Goal: Task Accomplishment & Management: Manage account settings

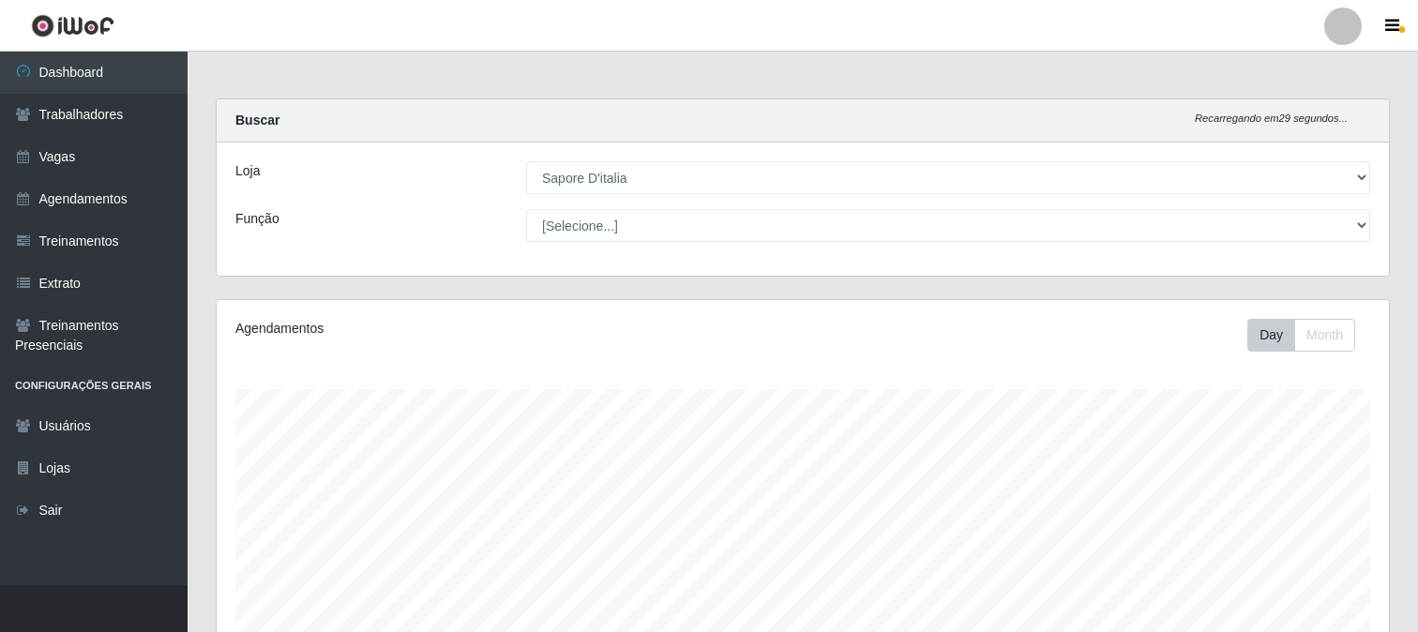
select select "266"
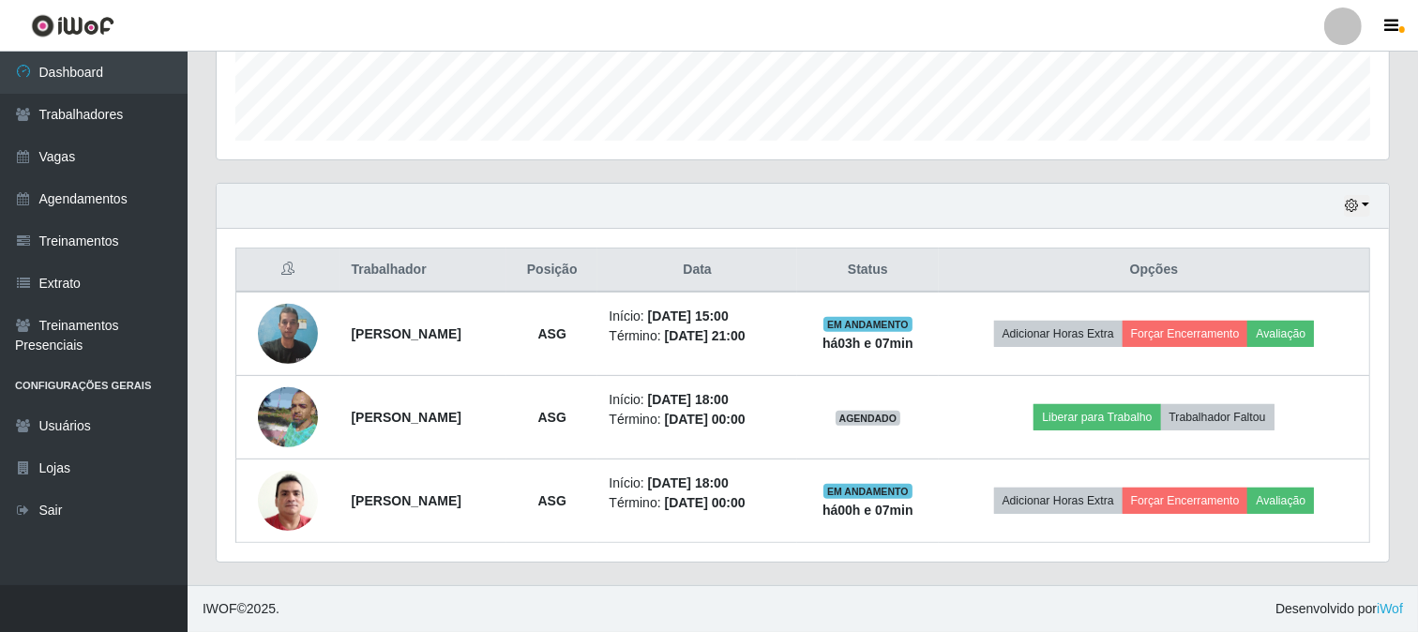
scroll to position [388, 1172]
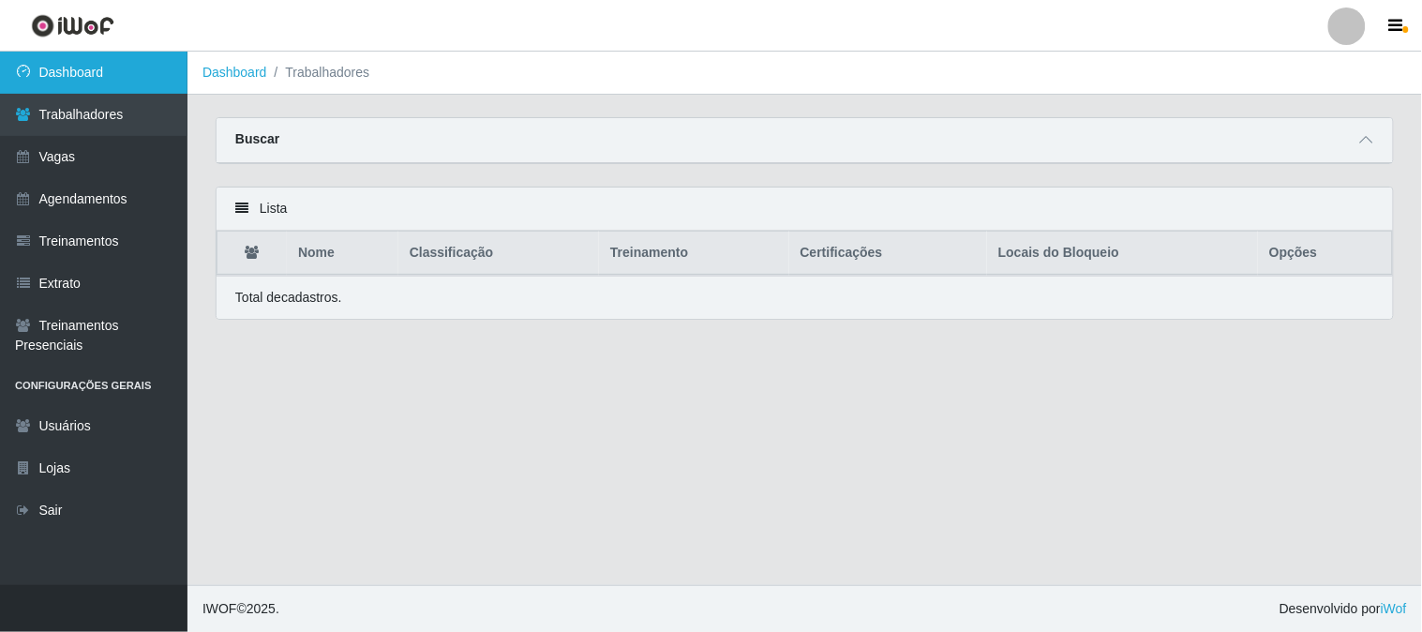
click at [117, 68] on link "Dashboard" at bounding box center [94, 73] width 188 height 42
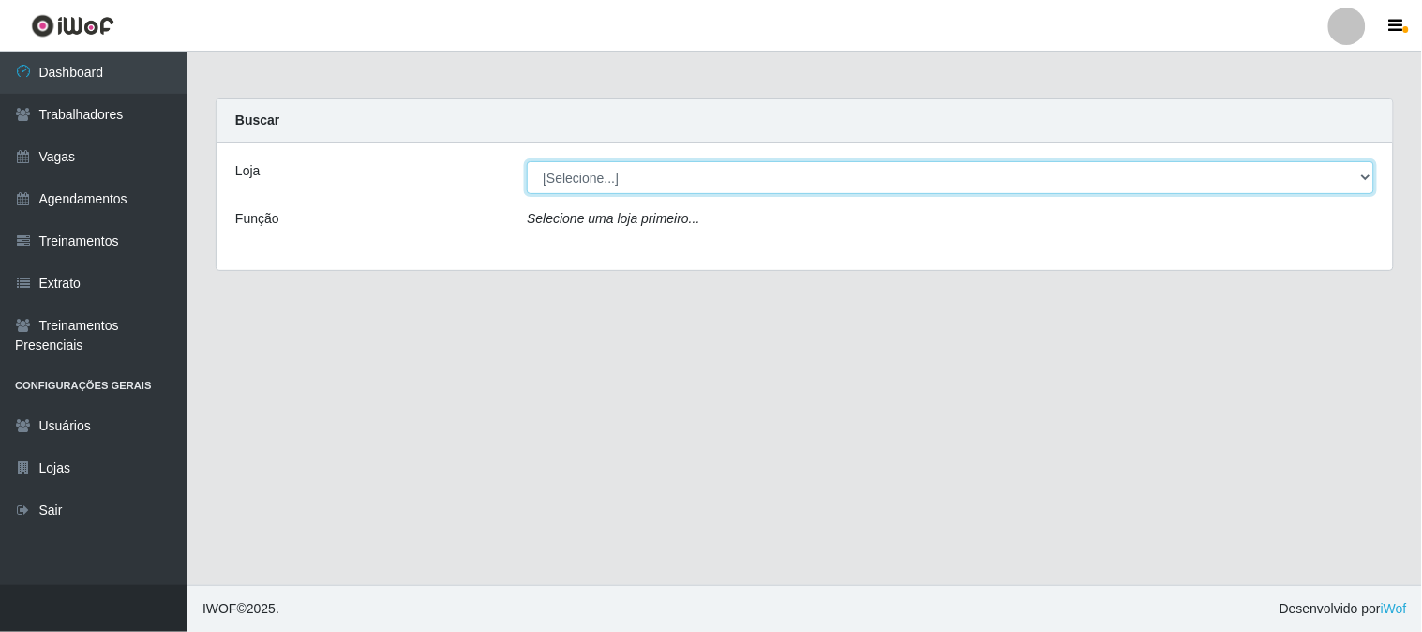
click at [582, 172] on select "[Selecione...] Sapore D'italia" at bounding box center [951, 177] width 848 height 33
select select "266"
click at [527, 161] on select "[Selecione...] Sapore D'italia" at bounding box center [951, 177] width 848 height 33
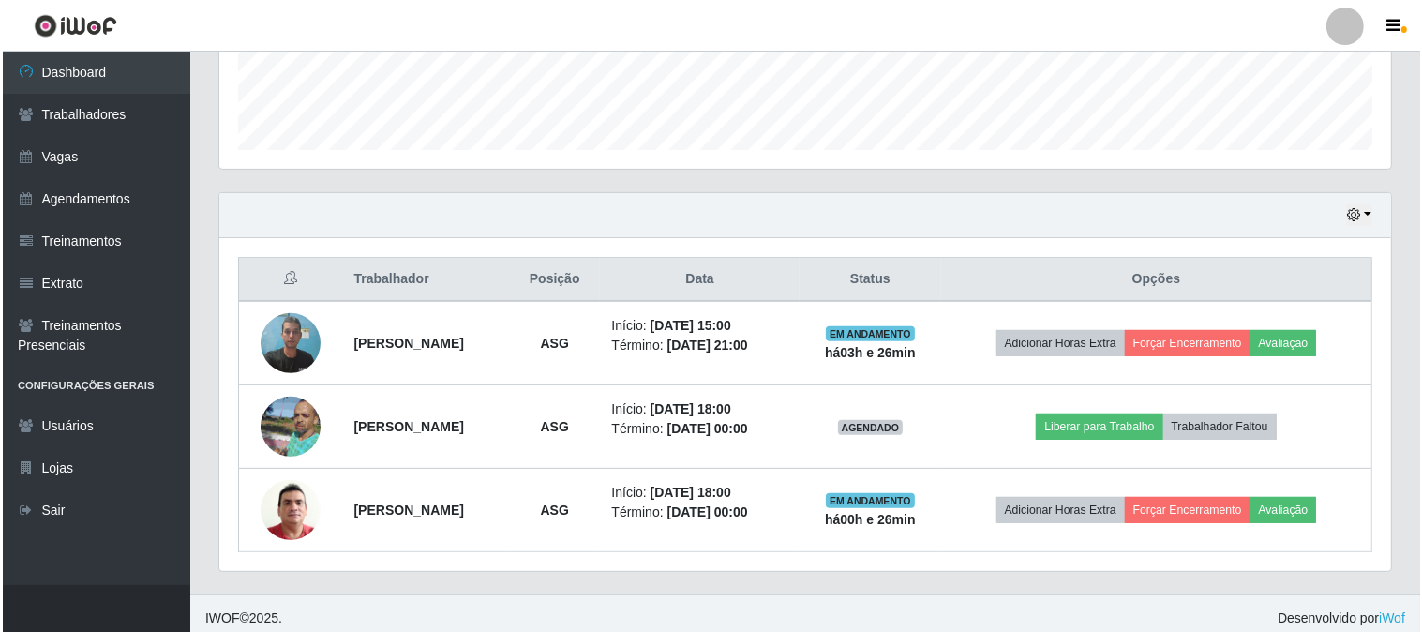
scroll to position [530, 0]
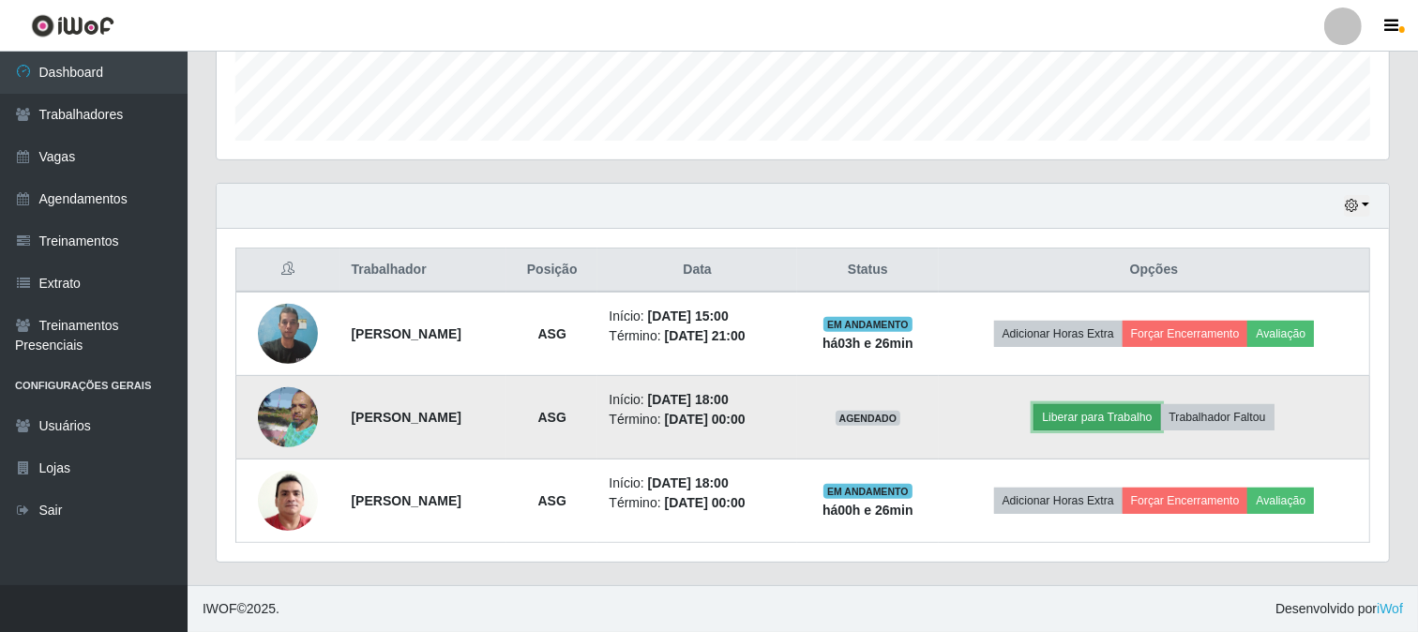
click at [1122, 415] on button "Liberar para Trabalho" at bounding box center [1096, 417] width 127 height 26
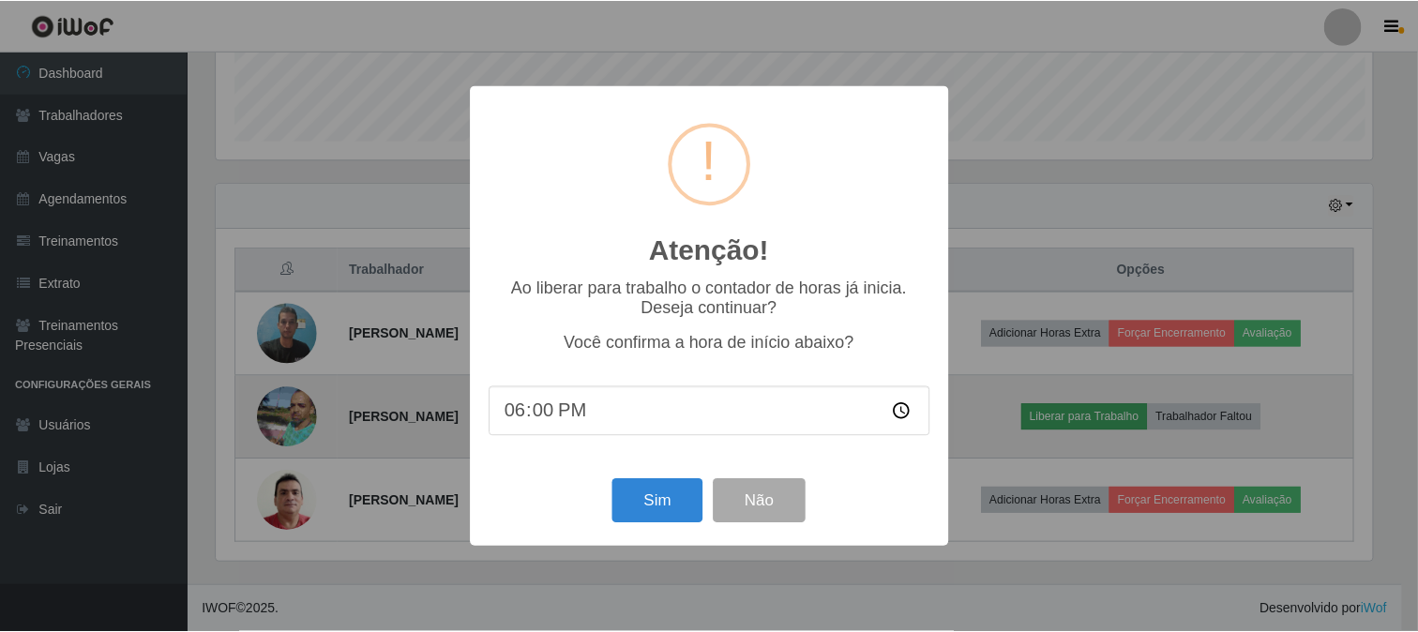
scroll to position [388, 1160]
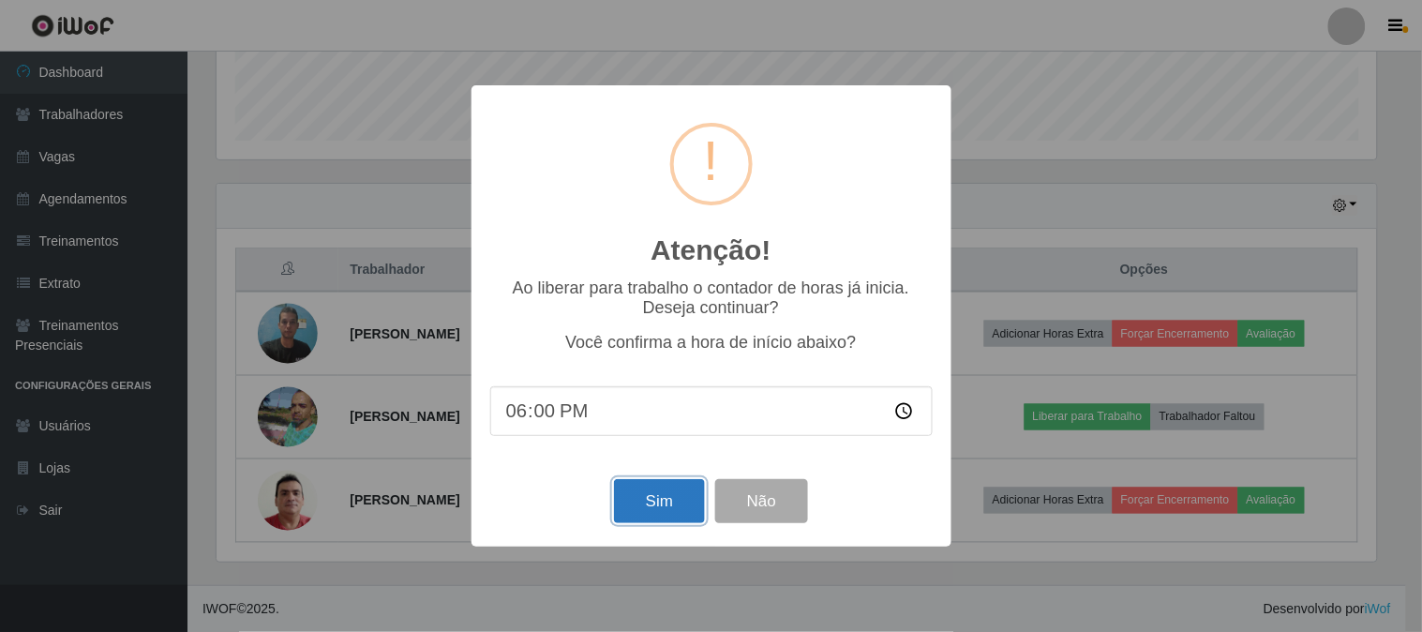
click at [643, 506] on button "Sim" at bounding box center [659, 501] width 91 height 44
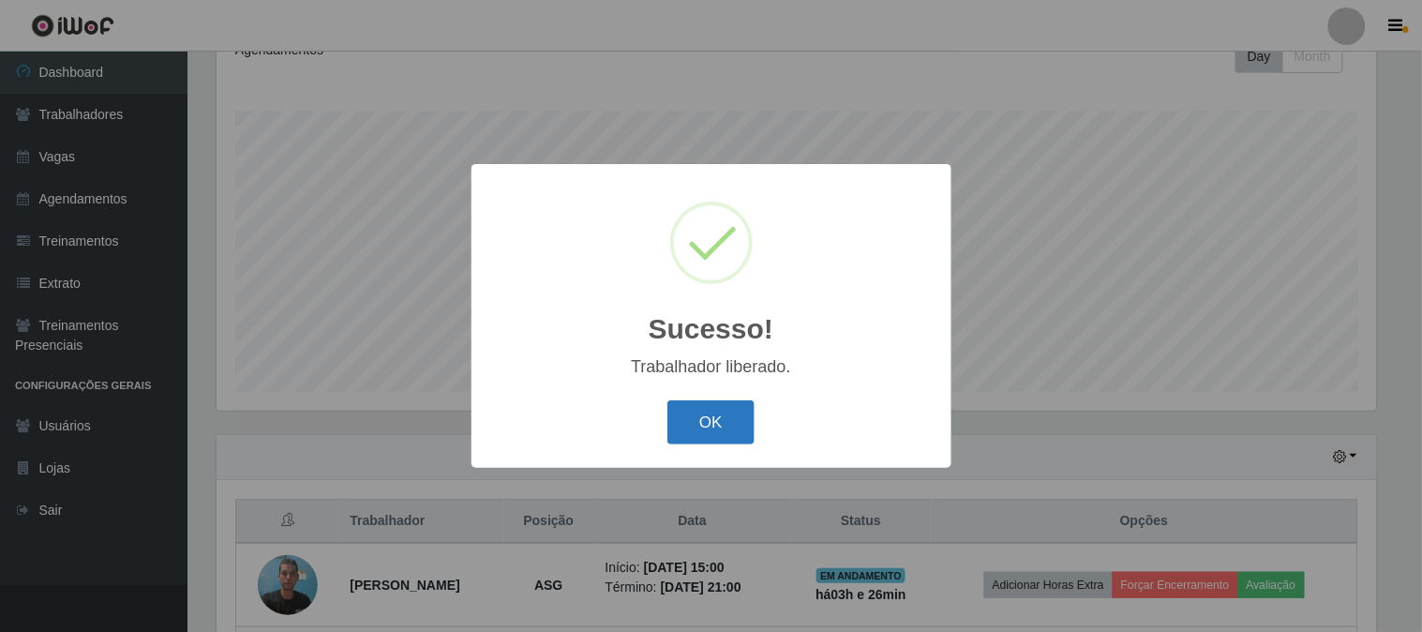
click at [742, 422] on button "OK" at bounding box center [711, 422] width 87 height 44
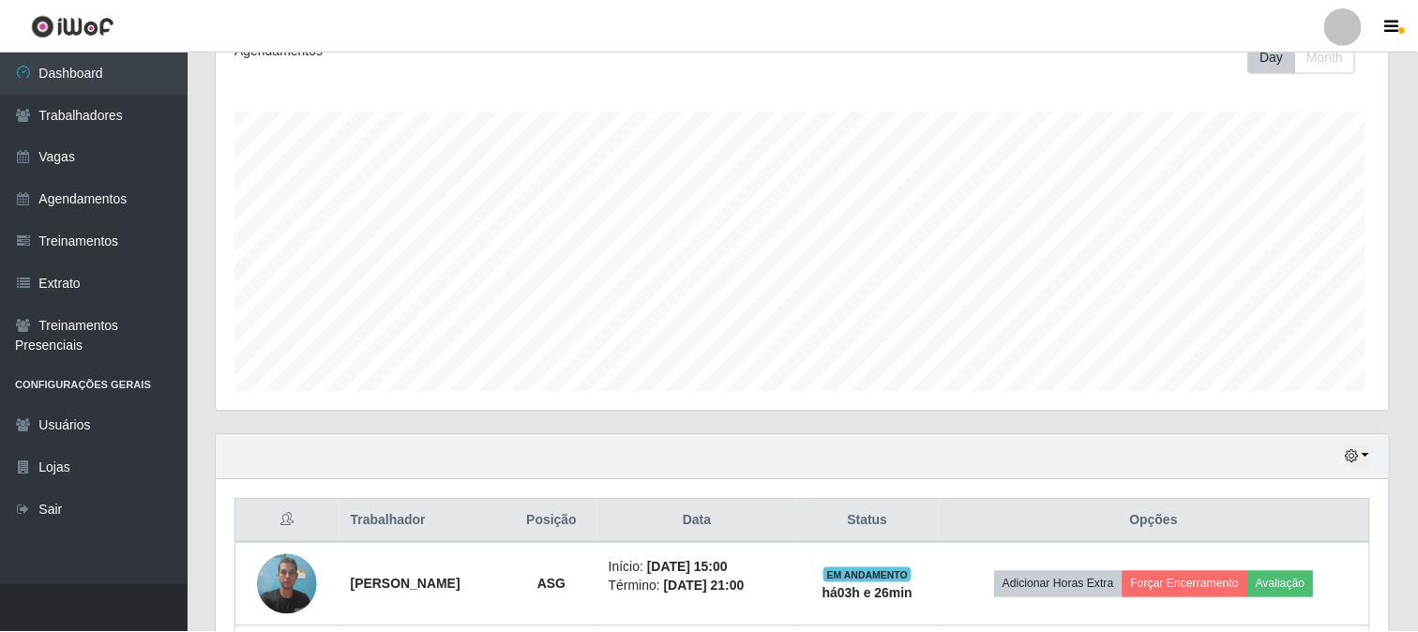
scroll to position [388, 1172]
click at [1355, 461] on icon "button" at bounding box center [1351, 456] width 13 height 13
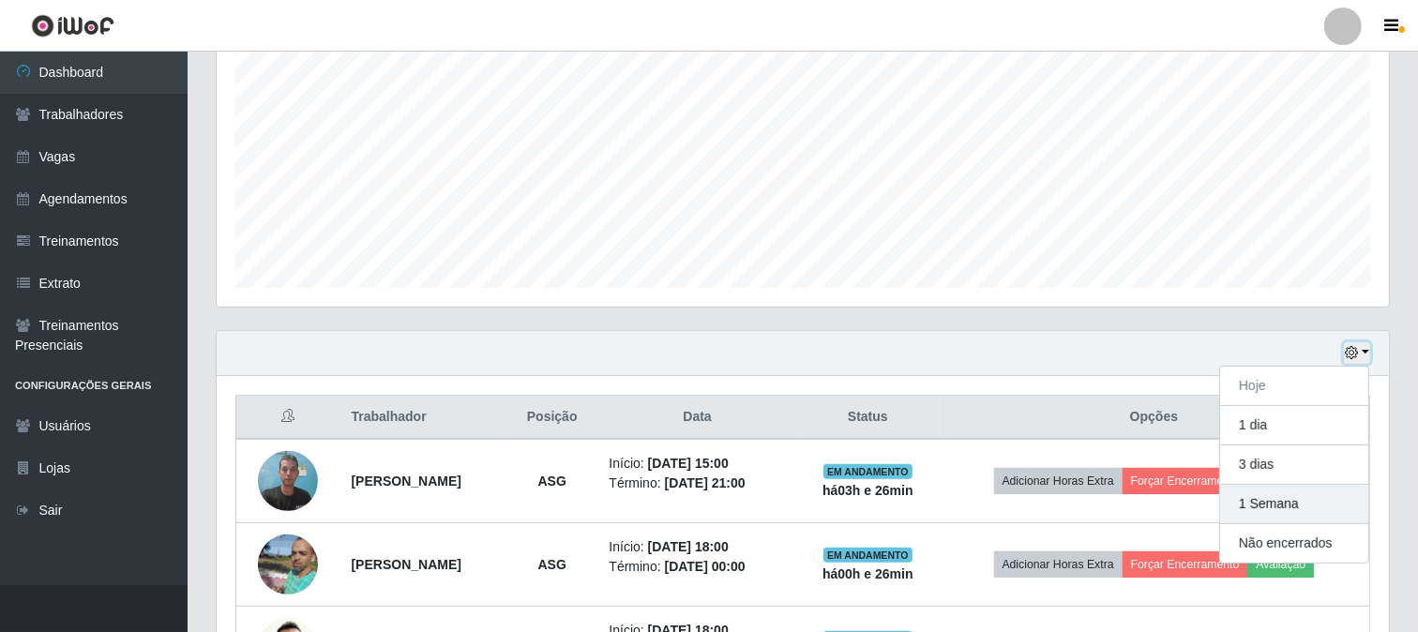
scroll to position [488, 0]
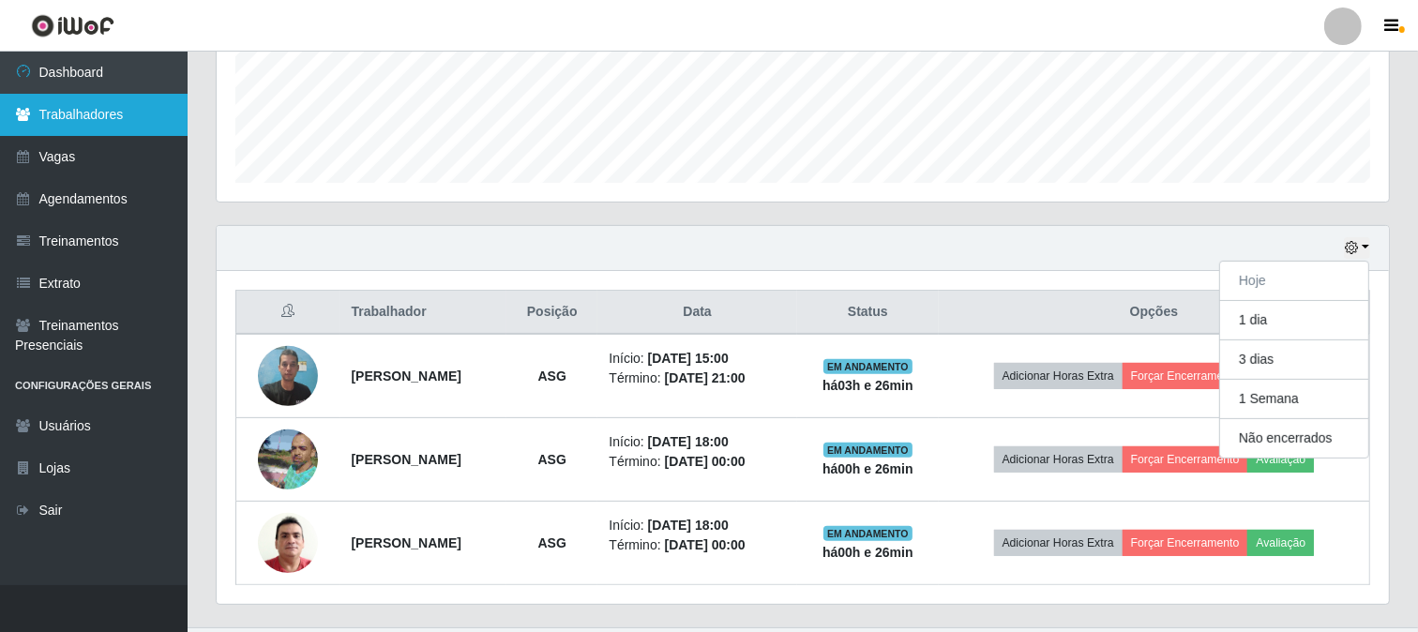
click at [100, 113] on link "Trabalhadores" at bounding box center [94, 115] width 188 height 42
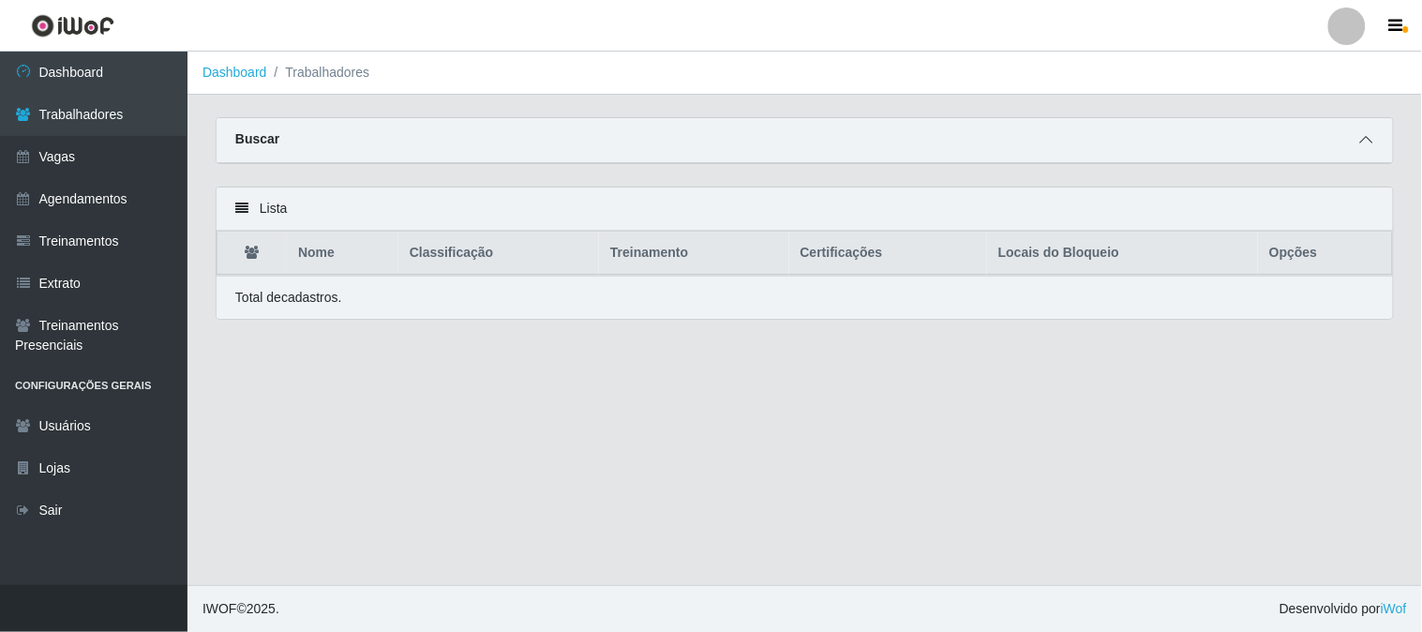
click at [1365, 134] on icon at bounding box center [1367, 139] width 13 height 13
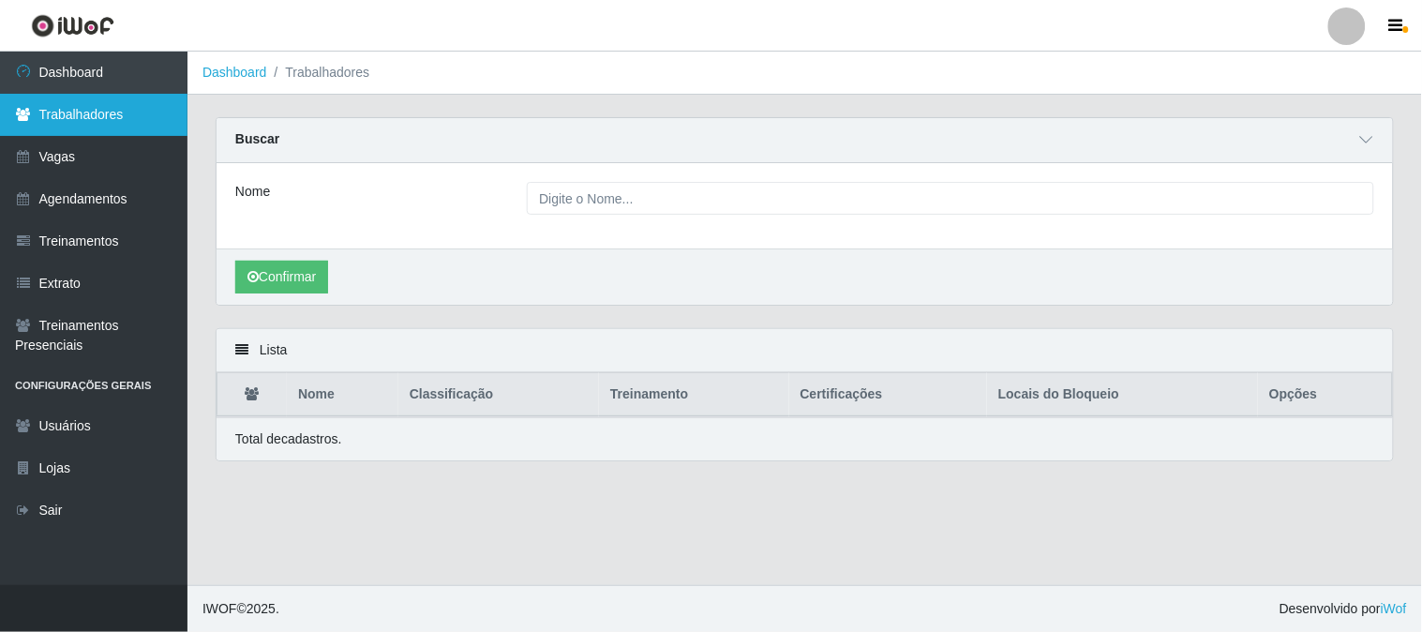
click at [122, 117] on link "Trabalhadores" at bounding box center [94, 115] width 188 height 42
click at [131, 104] on link "Trabalhadores" at bounding box center [94, 115] width 188 height 42
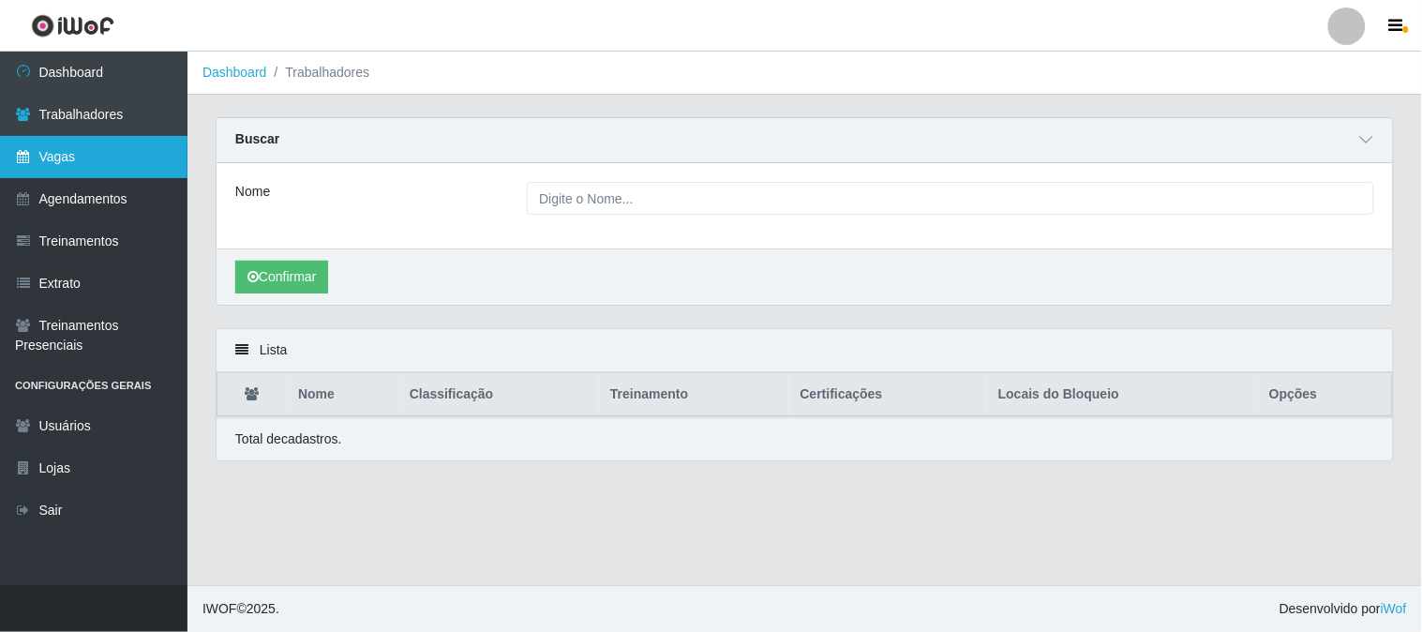
click at [109, 157] on link "Vagas" at bounding box center [94, 157] width 188 height 42
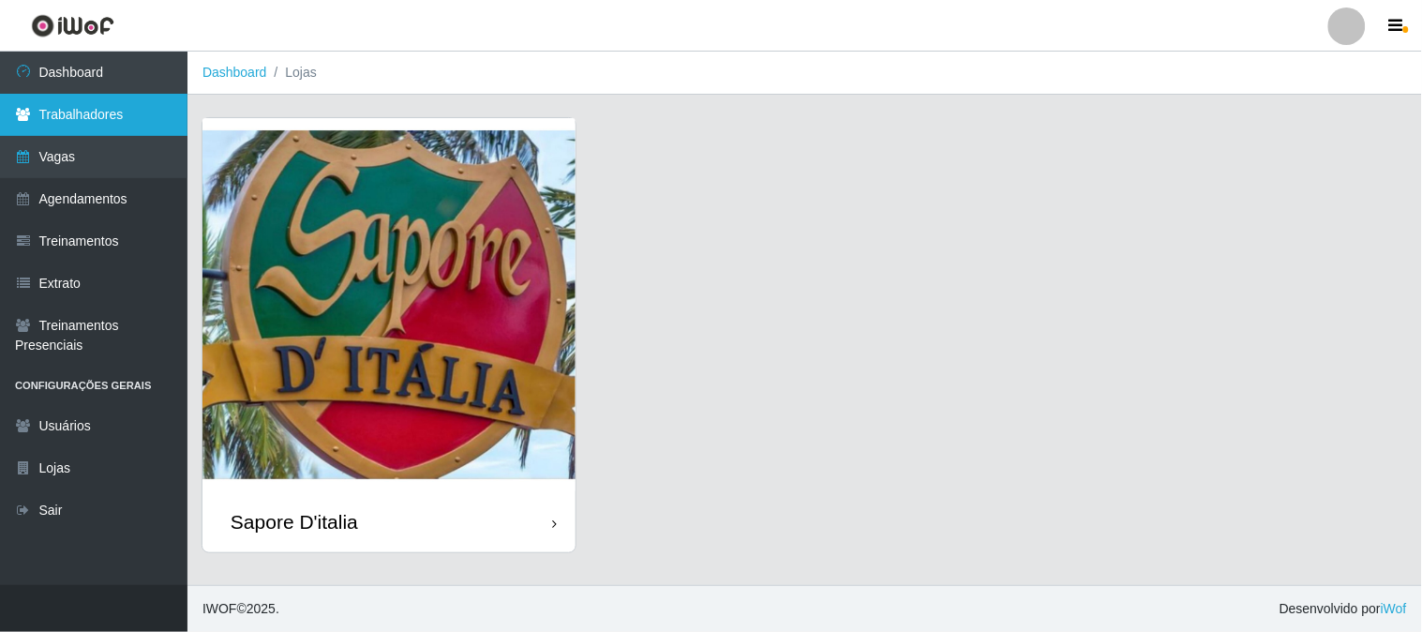
click at [144, 108] on link "Trabalhadores" at bounding box center [94, 115] width 188 height 42
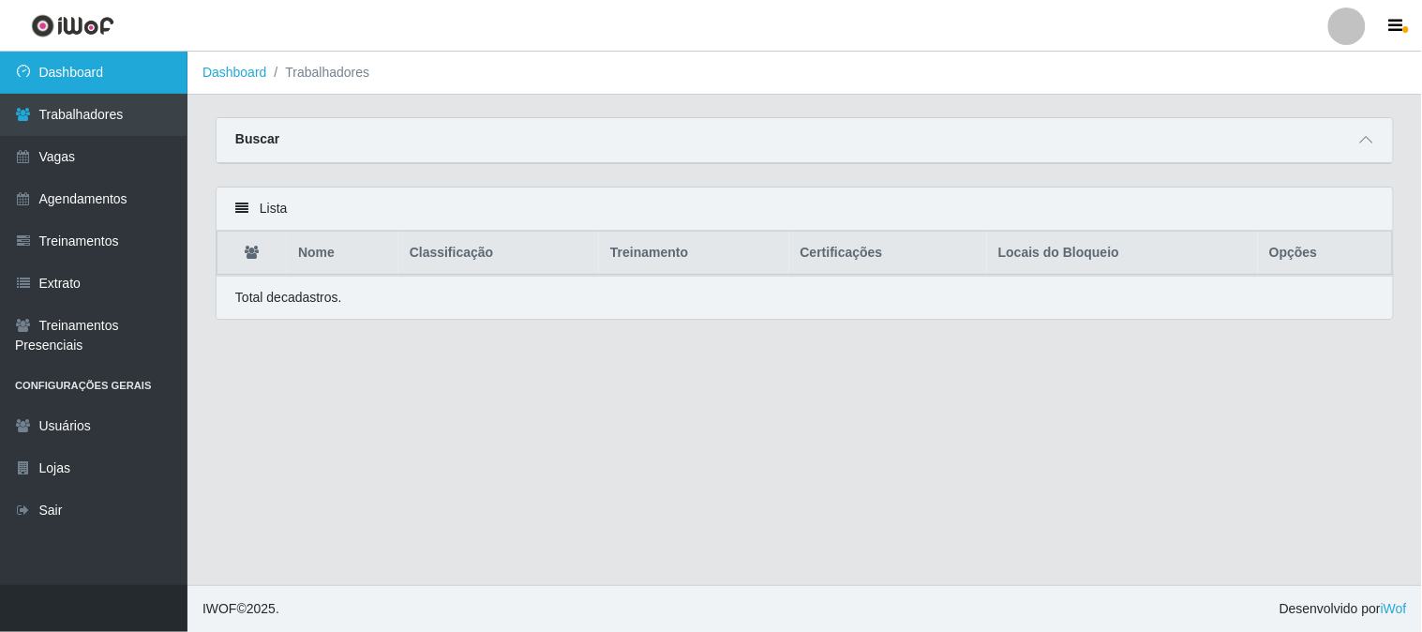
click at [153, 75] on link "Dashboard" at bounding box center [94, 73] width 188 height 42
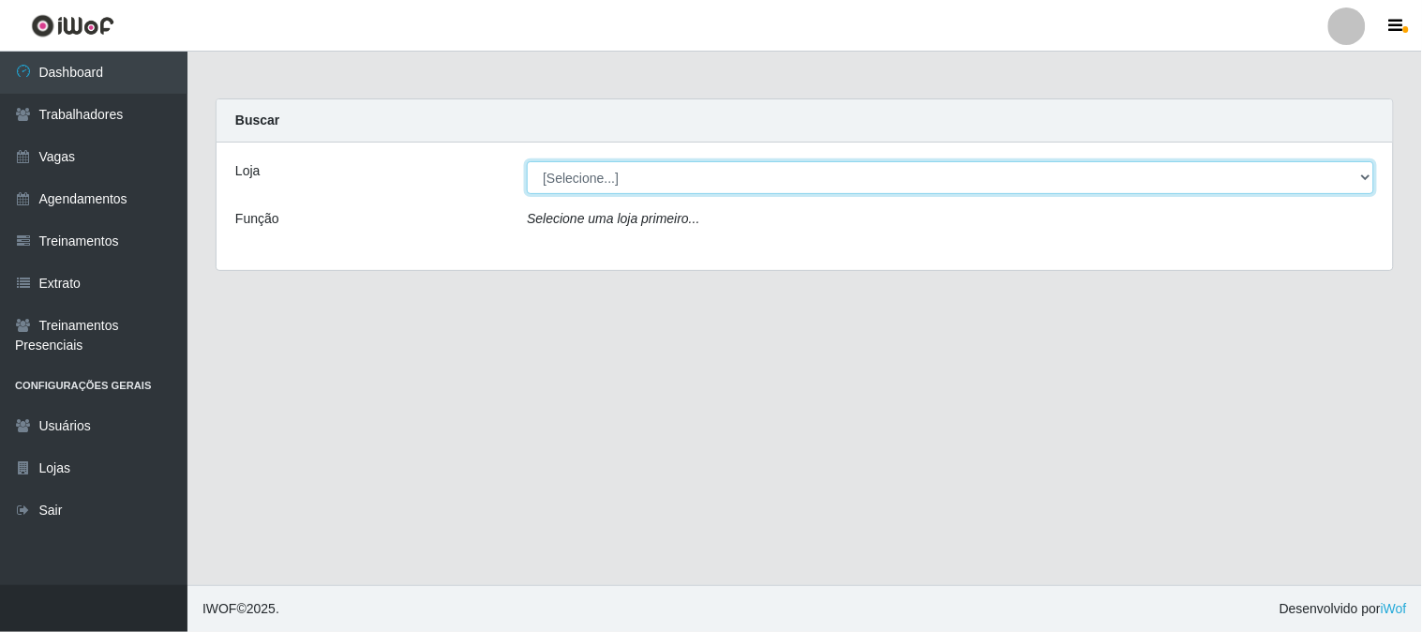
click at [586, 179] on select "[Selecione...] Sapore D'italia" at bounding box center [951, 177] width 848 height 33
select select "266"
click at [527, 161] on select "[Selecione...] Sapore D'italia" at bounding box center [951, 177] width 848 height 33
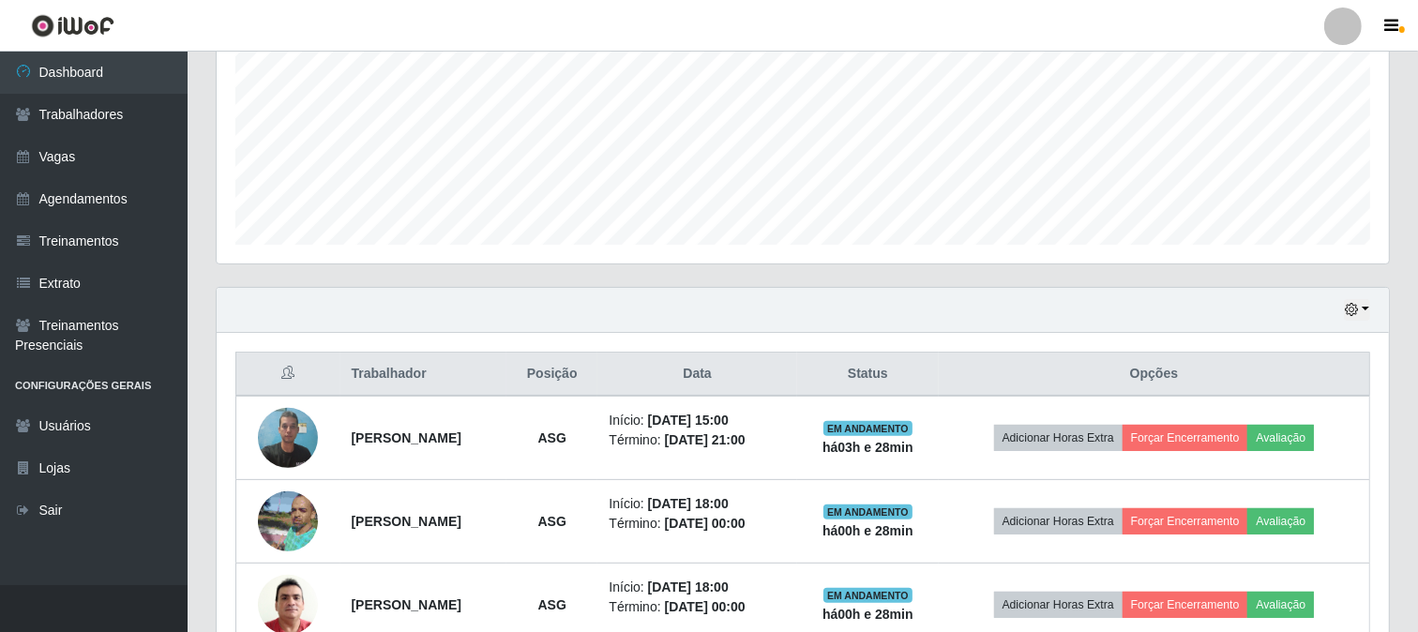
scroll to position [530, 0]
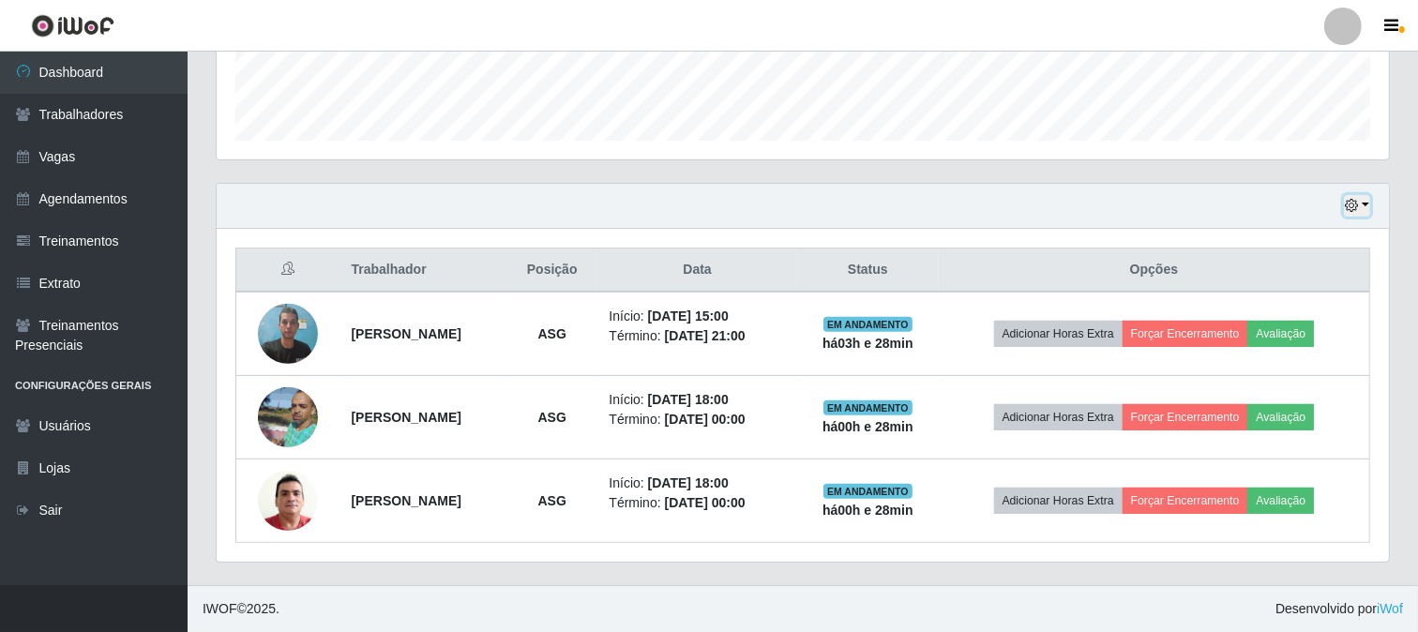
click at [1357, 211] on icon "button" at bounding box center [1351, 205] width 13 height 13
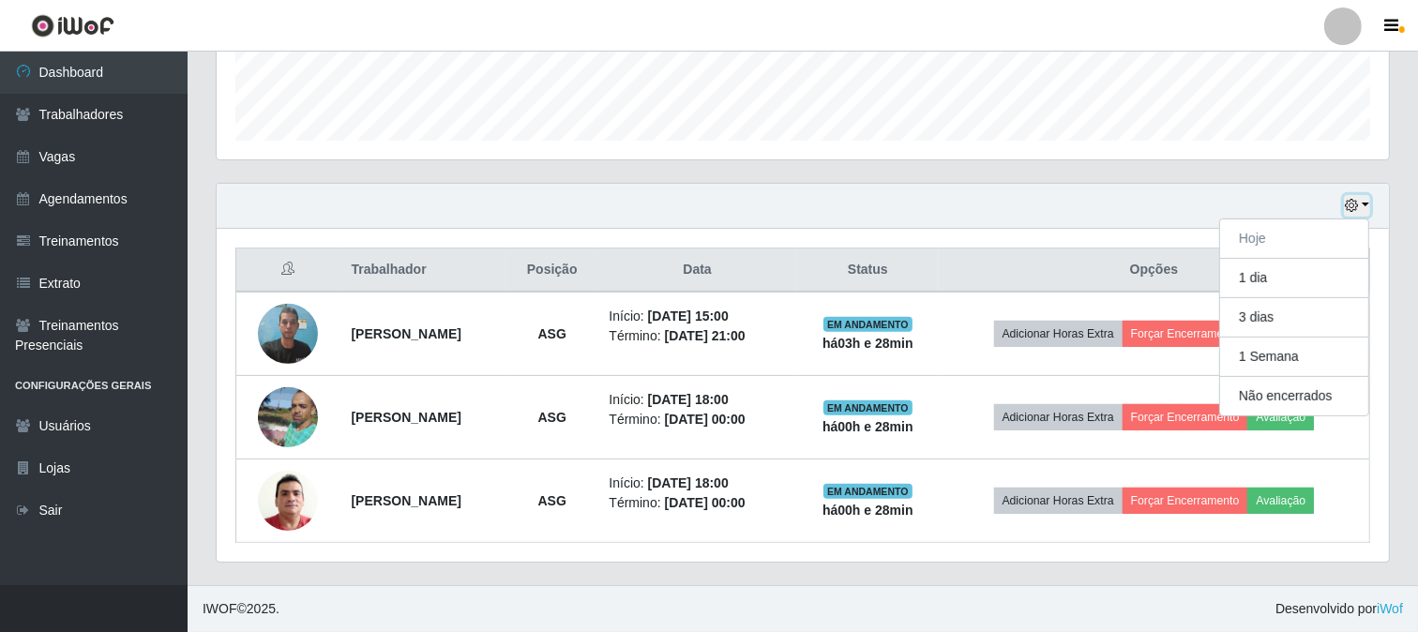
scroll to position [322, 0]
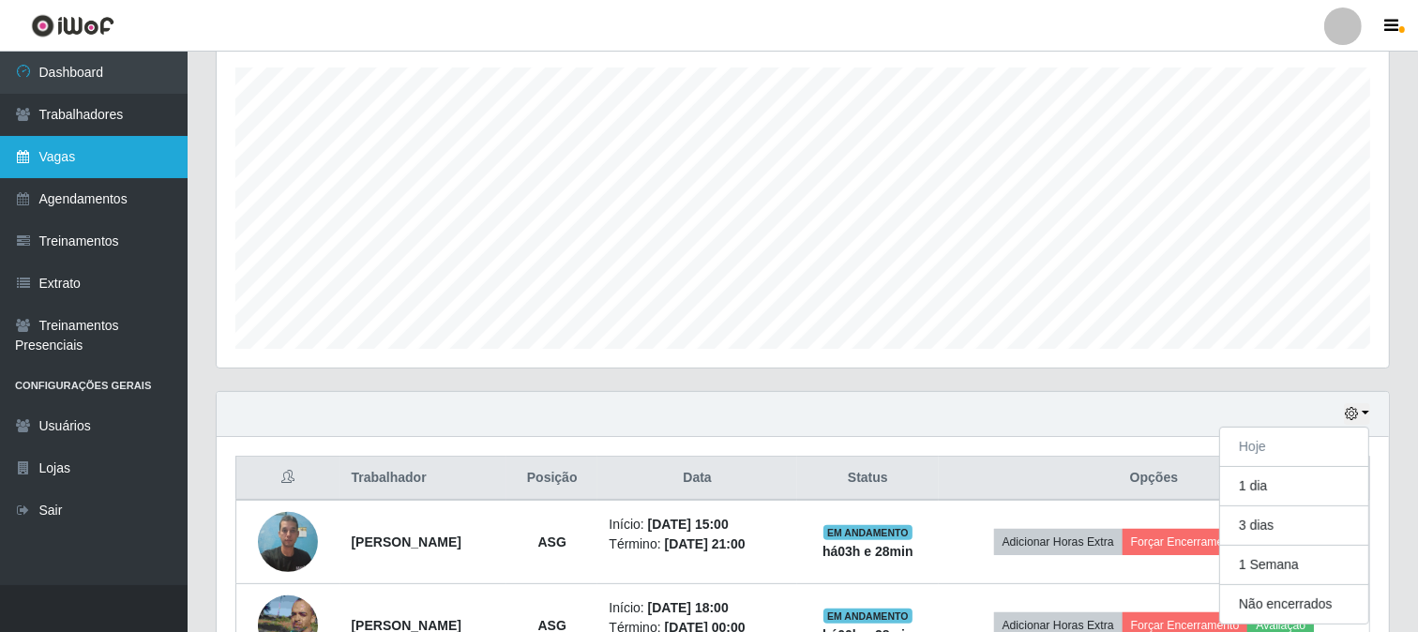
click at [117, 158] on link "Vagas" at bounding box center [94, 157] width 188 height 42
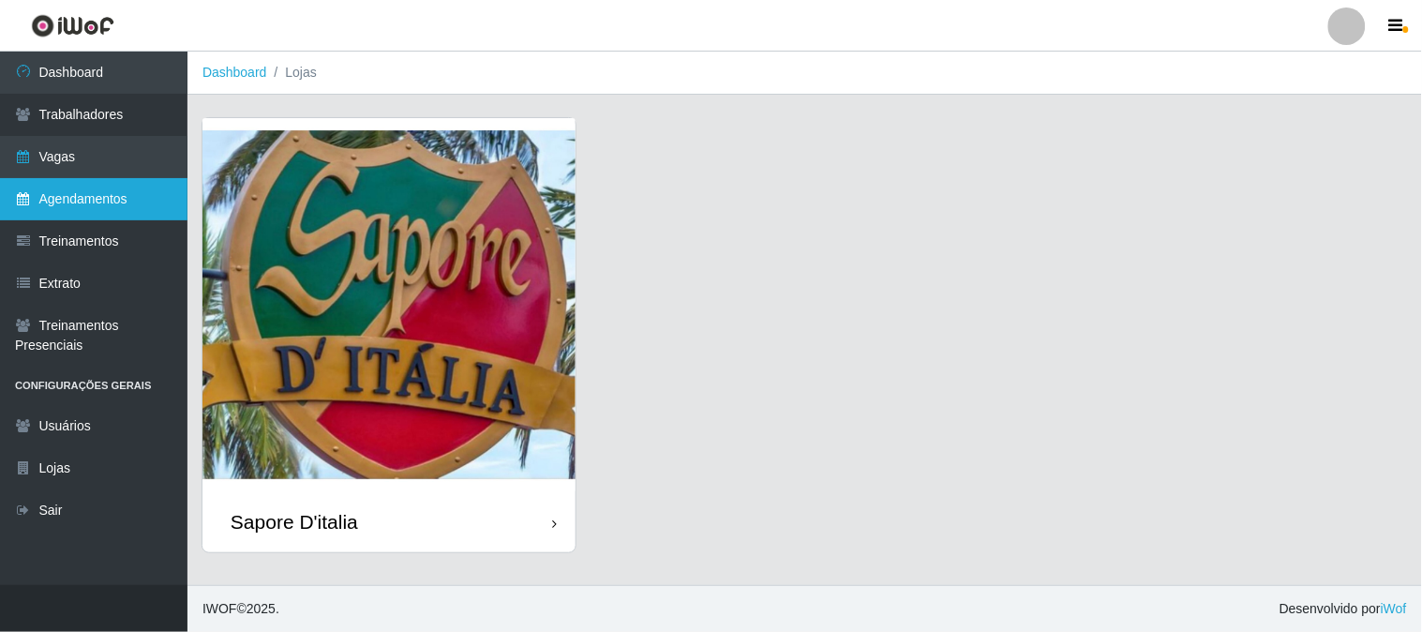
click at [106, 198] on link "Agendamentos" at bounding box center [94, 199] width 188 height 42
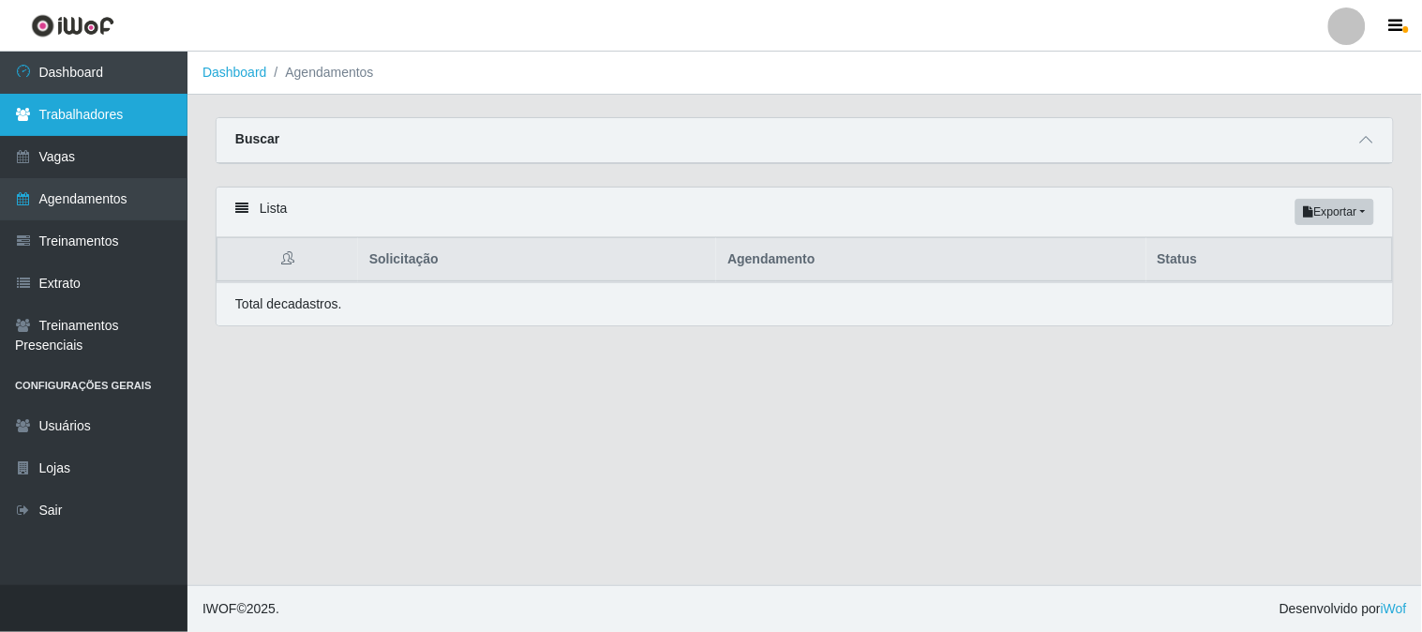
click at [146, 116] on link "Trabalhadores" at bounding box center [94, 115] width 188 height 42
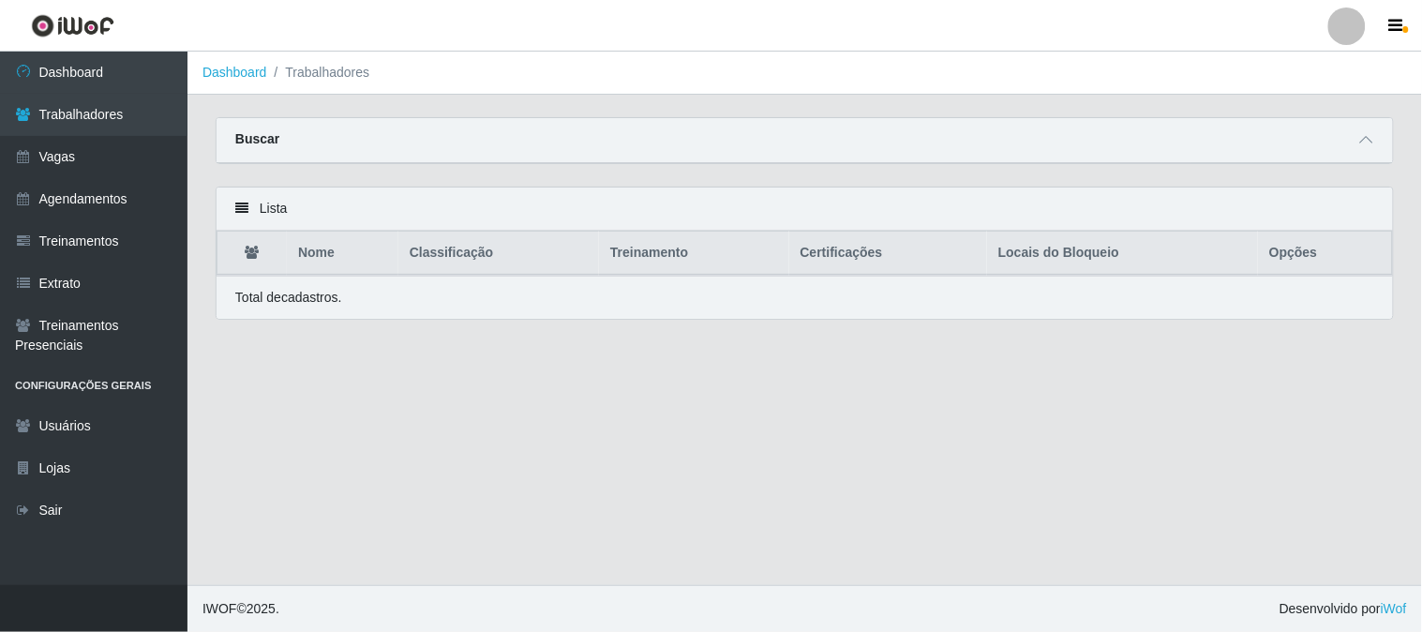
click at [239, 211] on icon at bounding box center [241, 208] width 13 height 13
click at [269, 208] on div "Lista" at bounding box center [805, 209] width 1177 height 43
click at [142, 67] on link "Dashboard" at bounding box center [94, 73] width 188 height 42
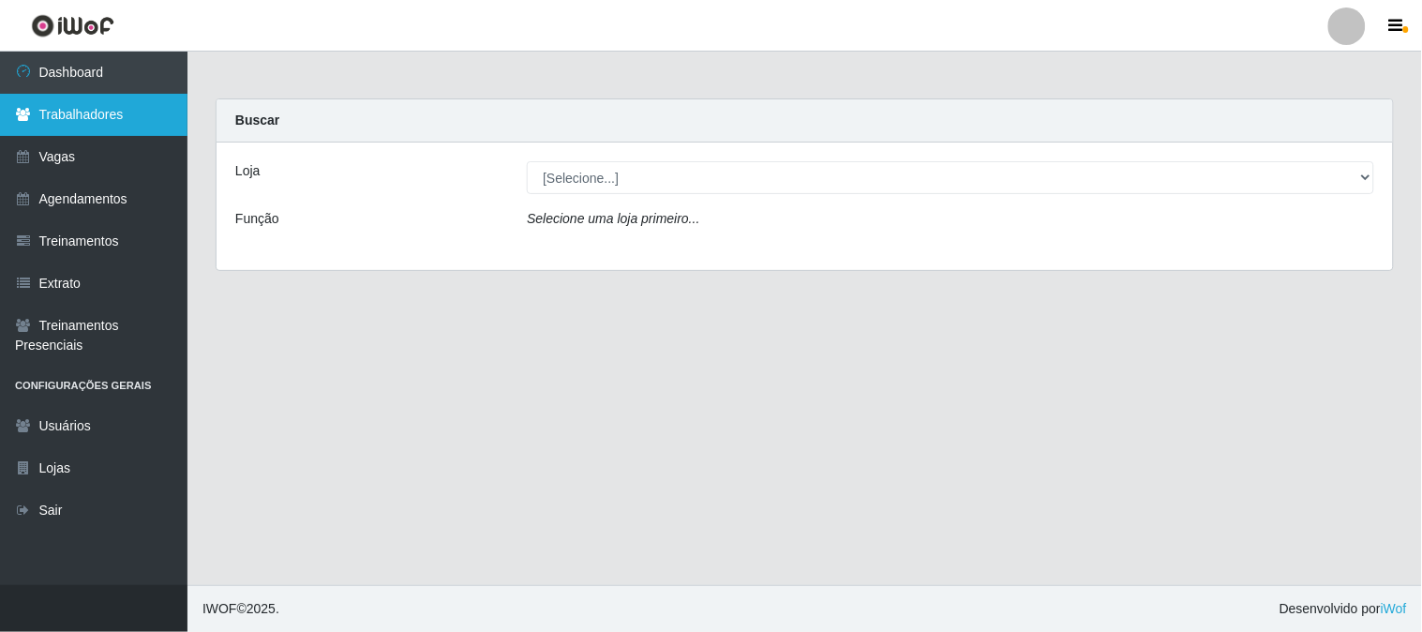
click at [48, 113] on link "Trabalhadores" at bounding box center [94, 115] width 188 height 42
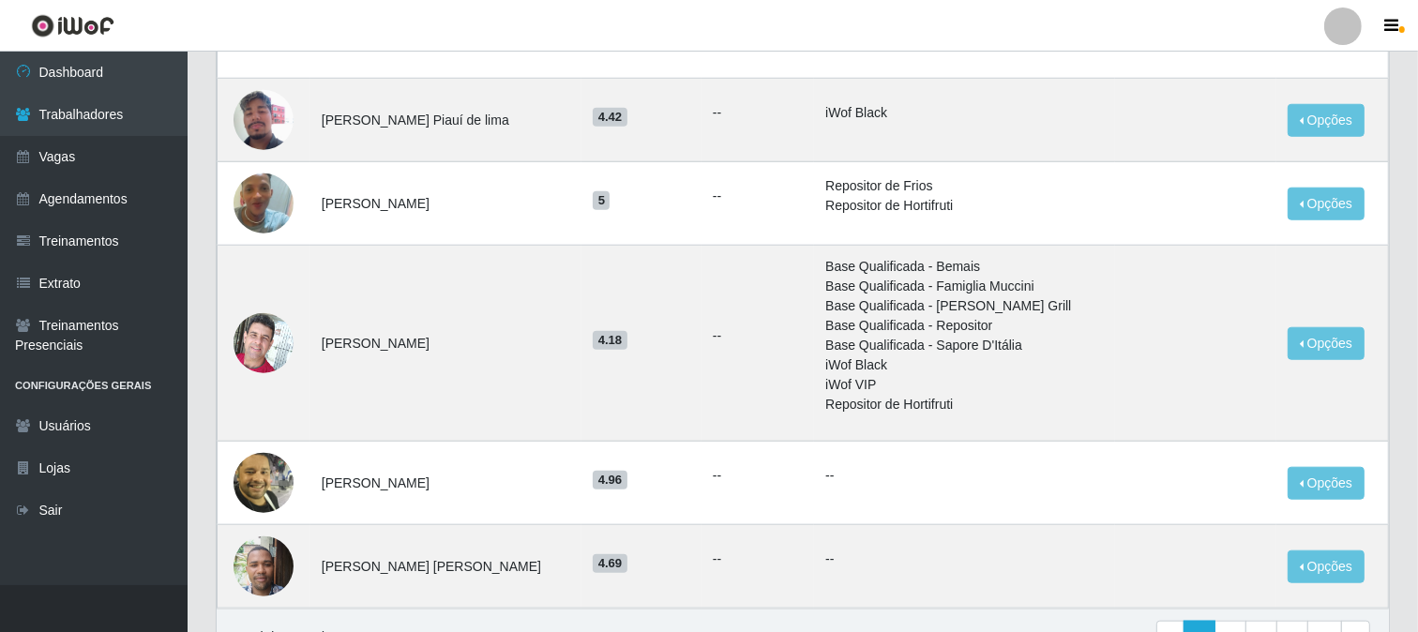
scroll to position [1636, 0]
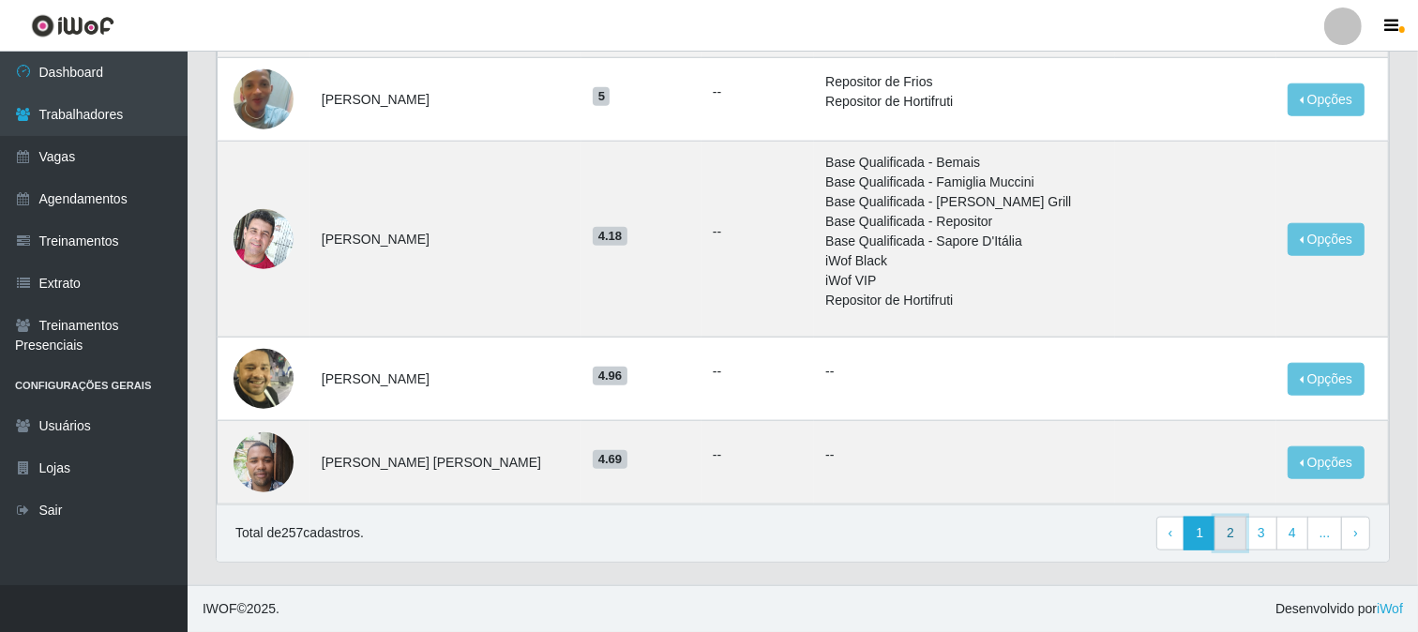
click at [1230, 536] on link "2" at bounding box center [1230, 534] width 32 height 34
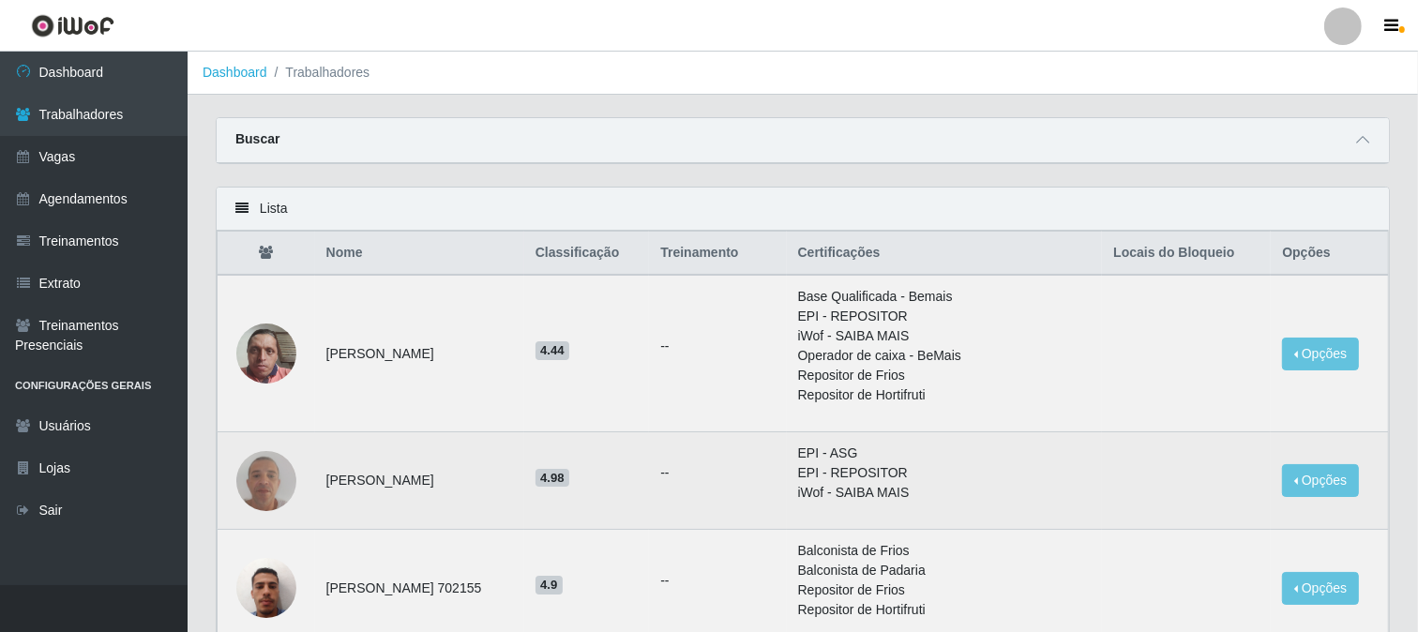
click at [275, 489] on img at bounding box center [266, 481] width 60 height 80
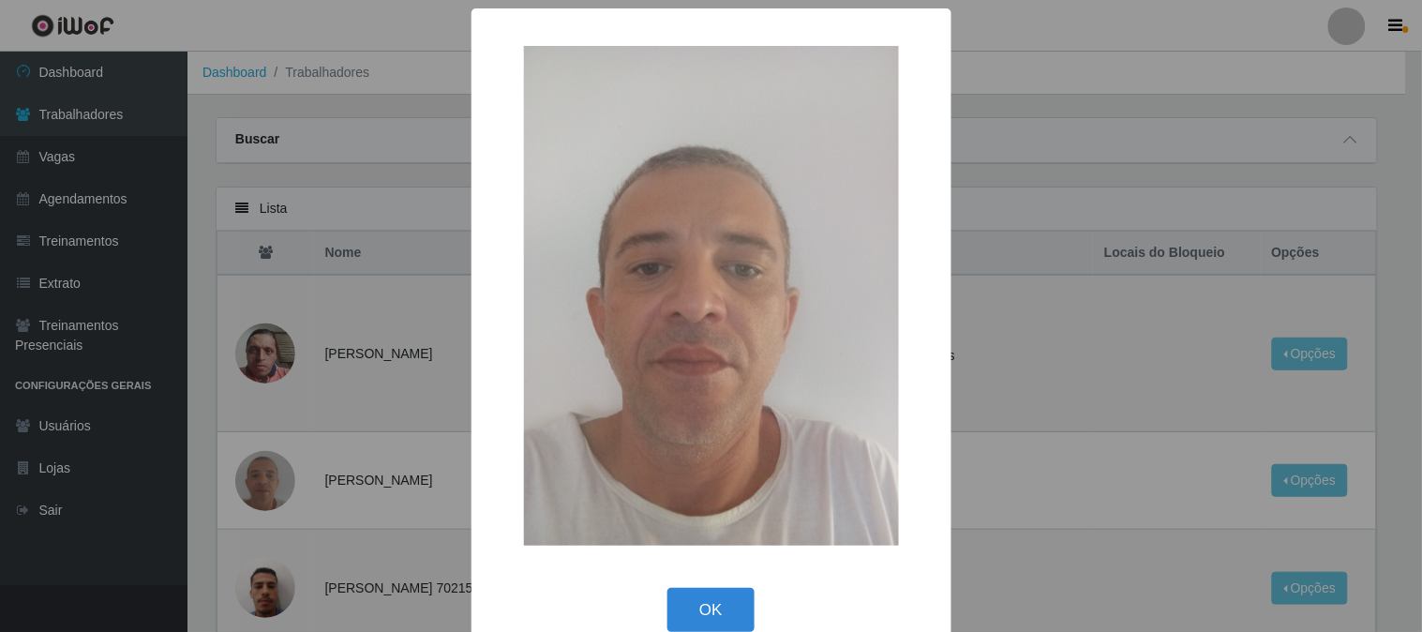
click at [282, 482] on div "× OK Cancel" at bounding box center [711, 316] width 1422 height 632
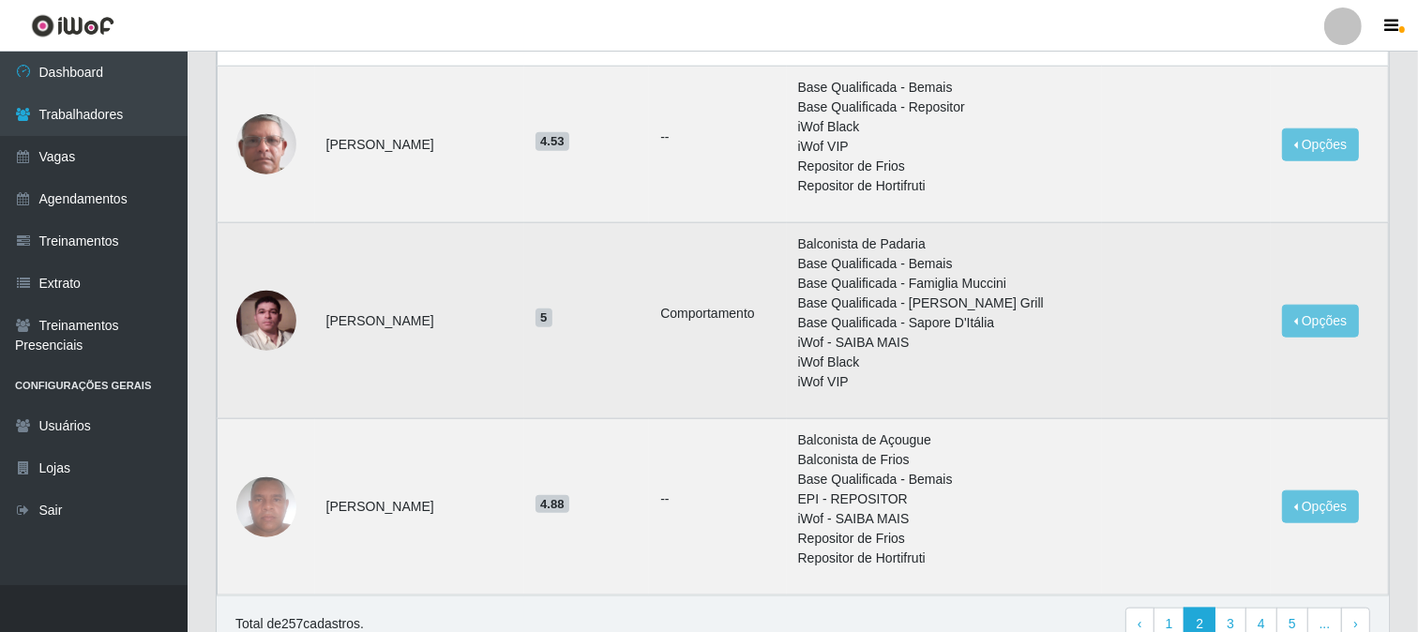
scroll to position [1861, 0]
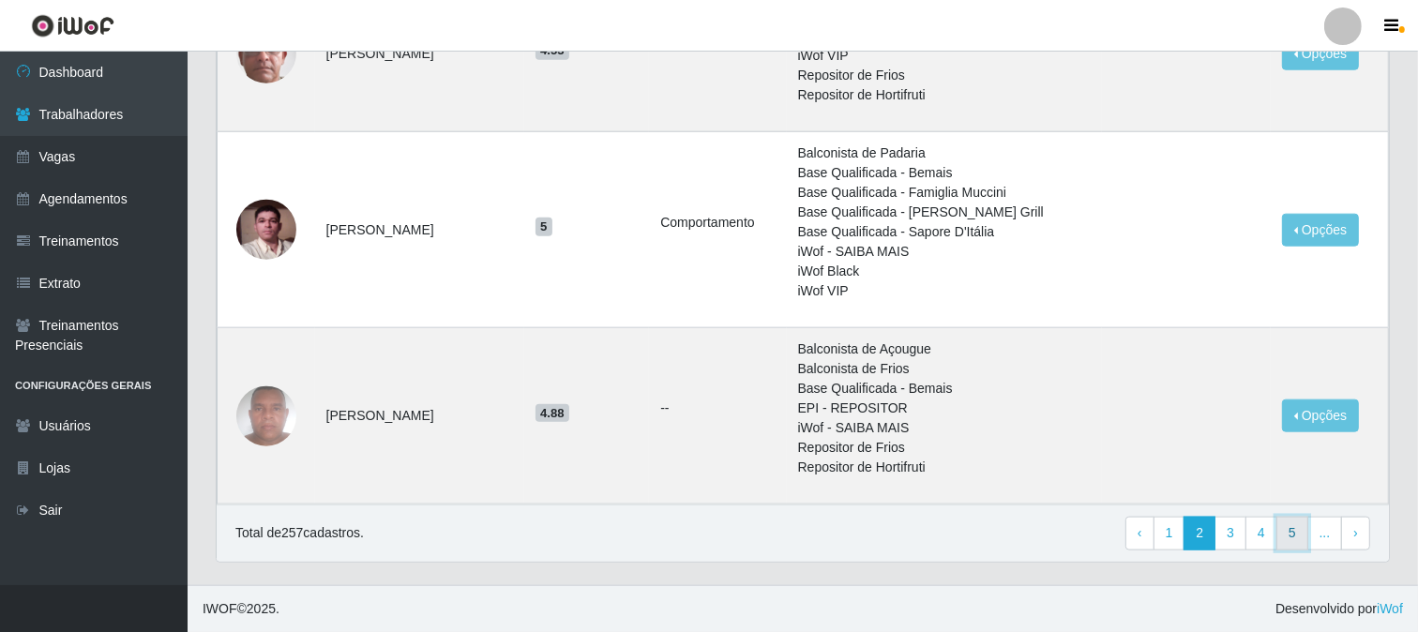
click at [1298, 537] on link "5" at bounding box center [1292, 534] width 32 height 34
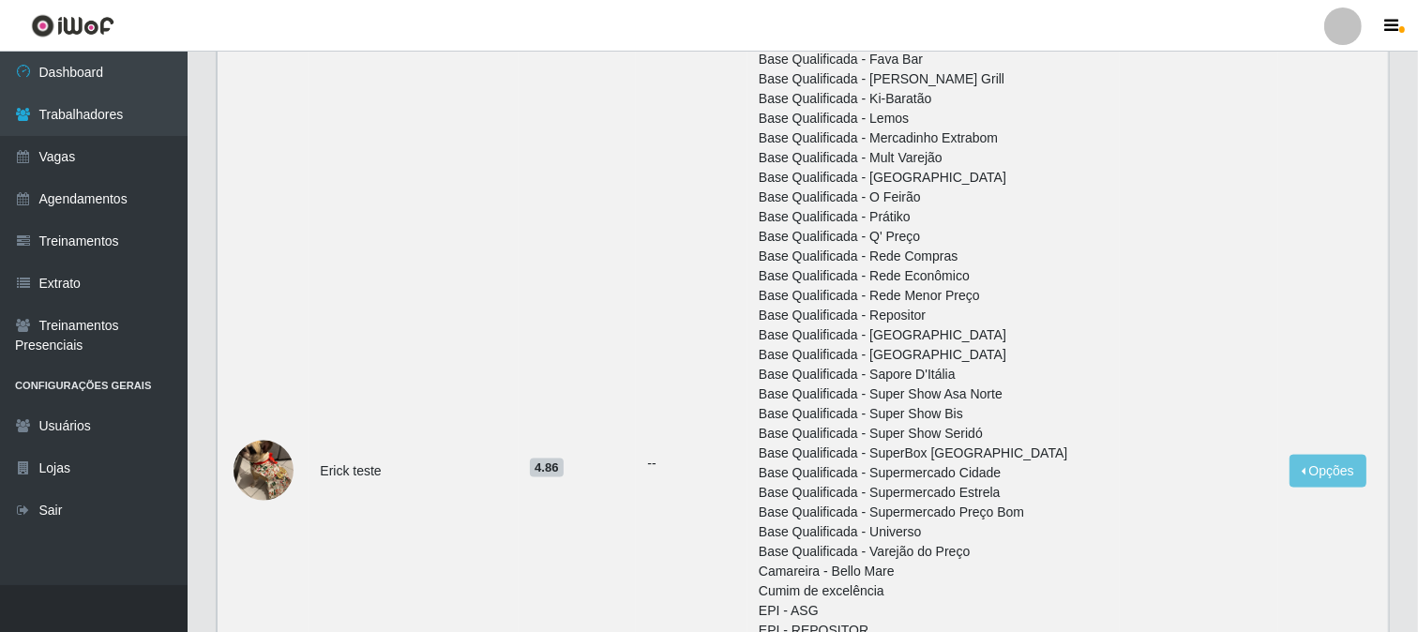
scroll to position [2863, 0]
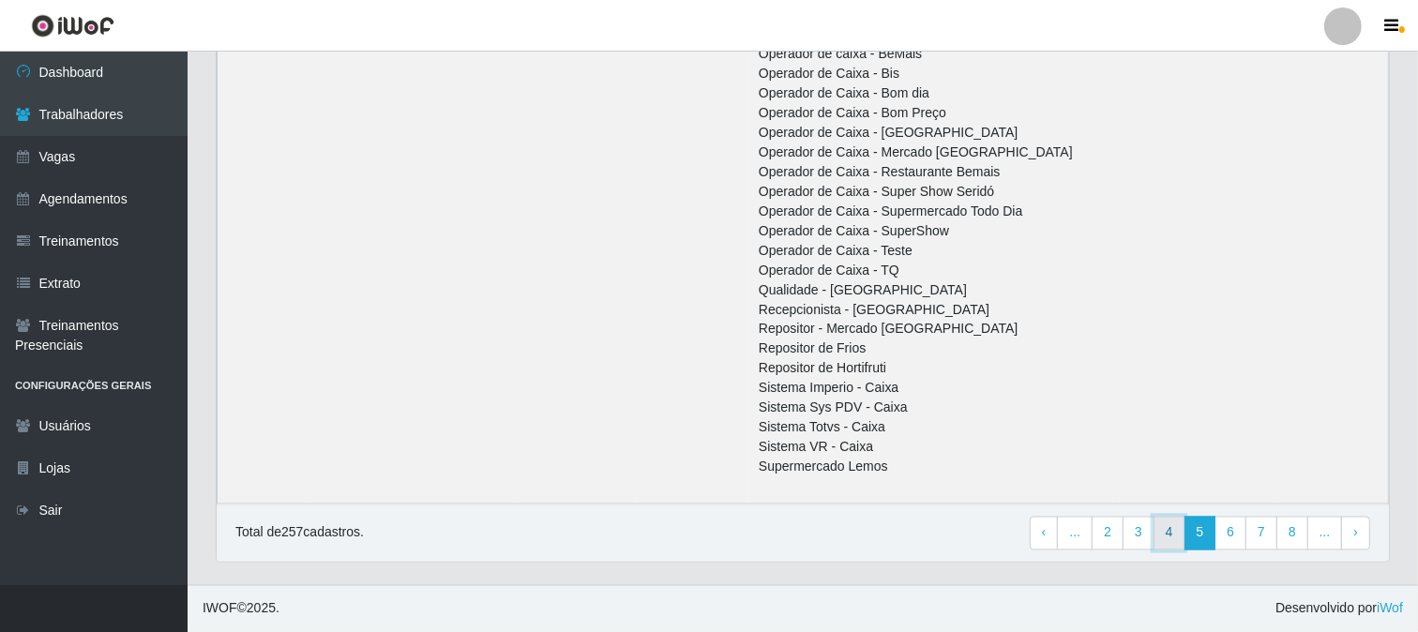
click at [1175, 541] on link "4" at bounding box center [1169, 534] width 32 height 34
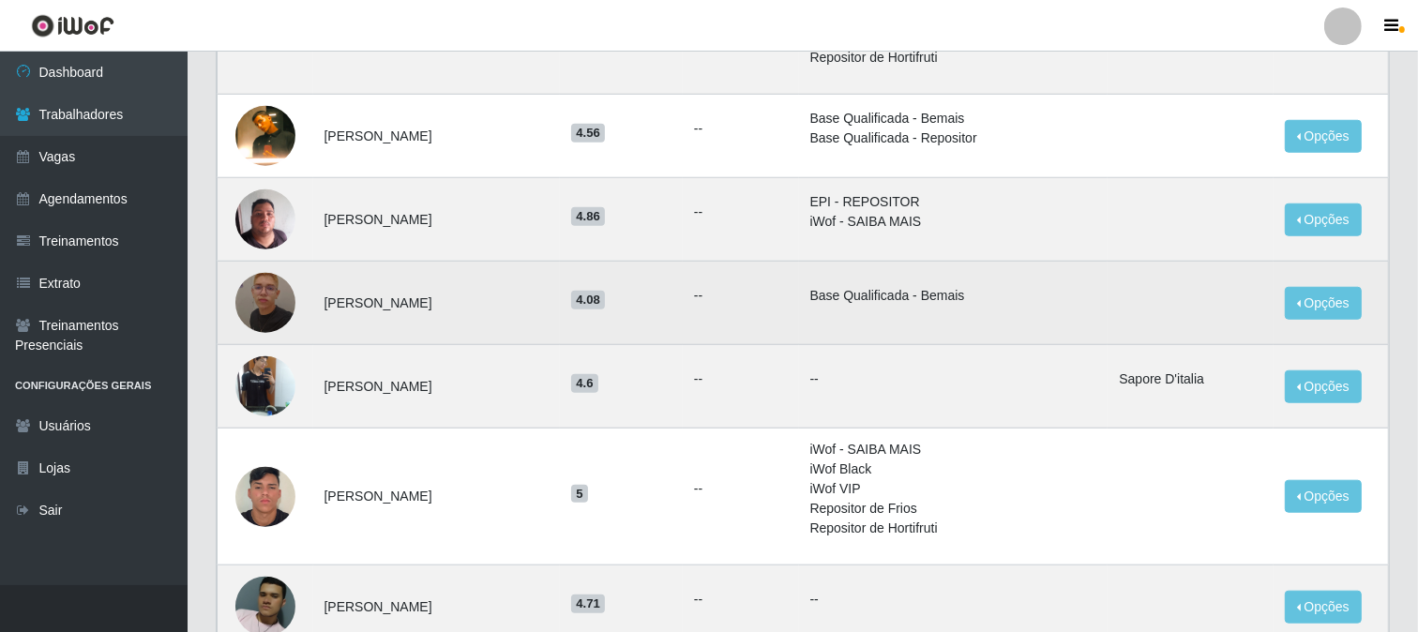
scroll to position [1603, 0]
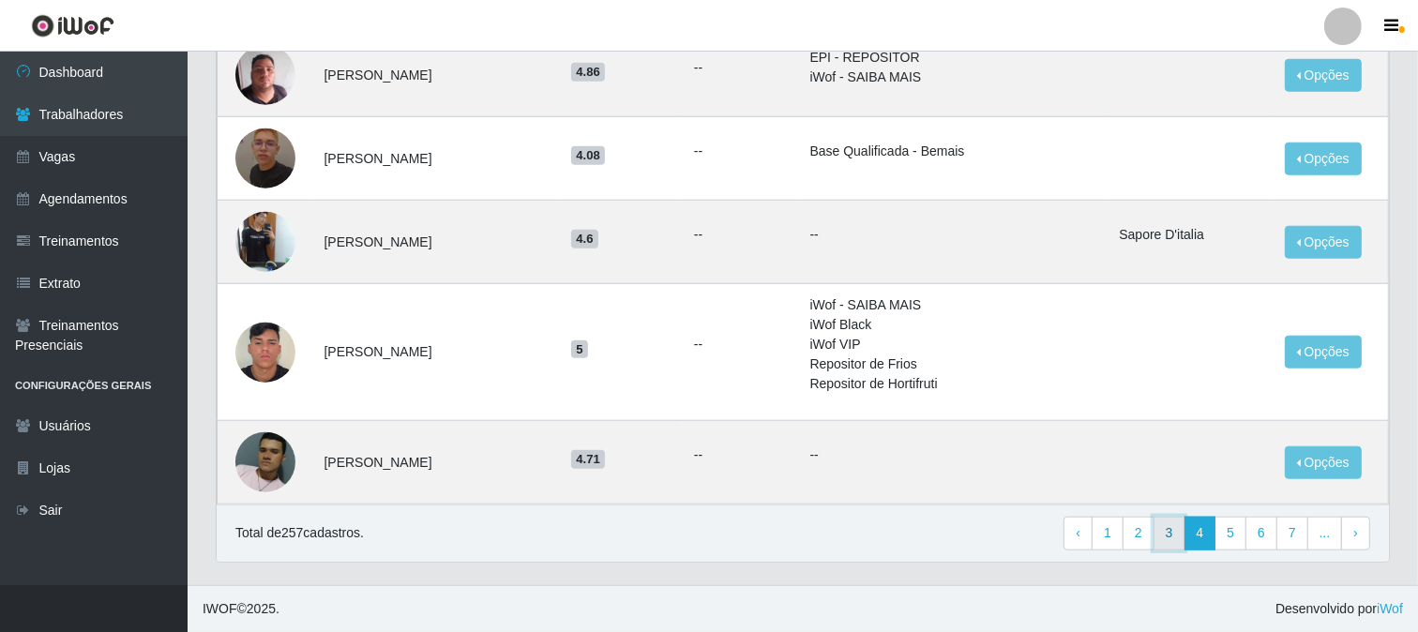
click at [1167, 540] on link "3" at bounding box center [1169, 534] width 32 height 34
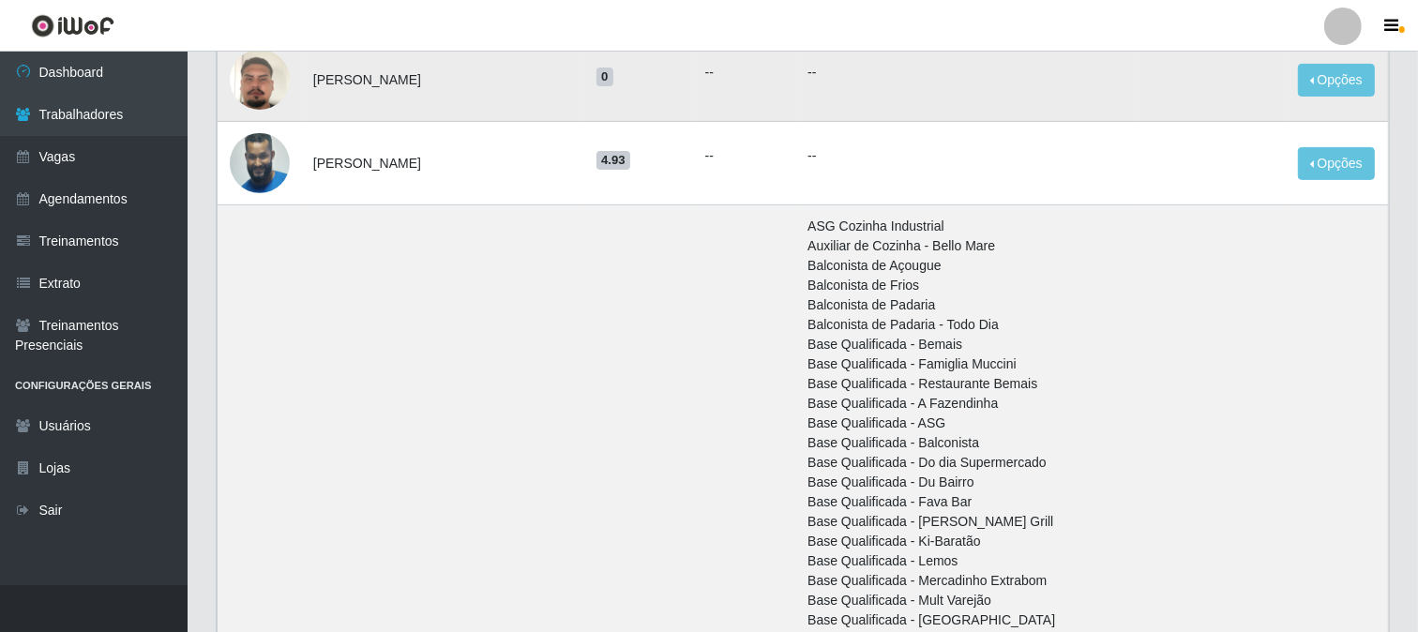
scroll to position [104, 0]
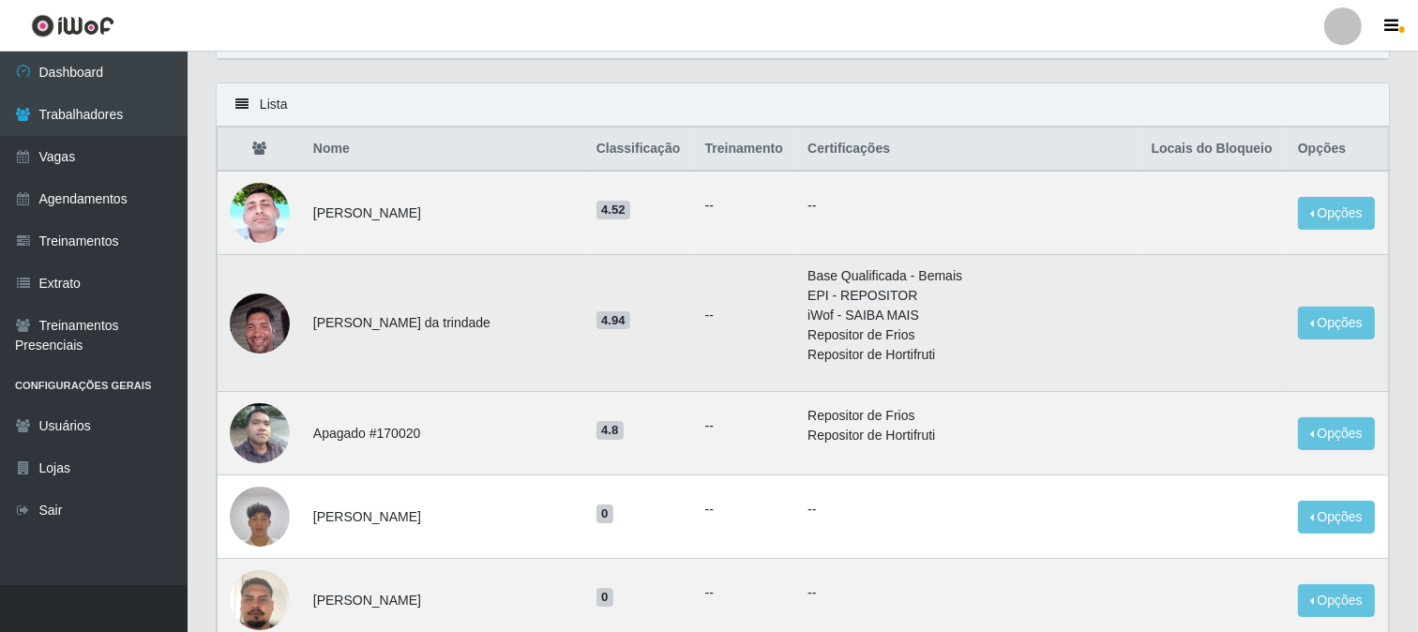
click at [270, 330] on img at bounding box center [260, 323] width 60 height 80
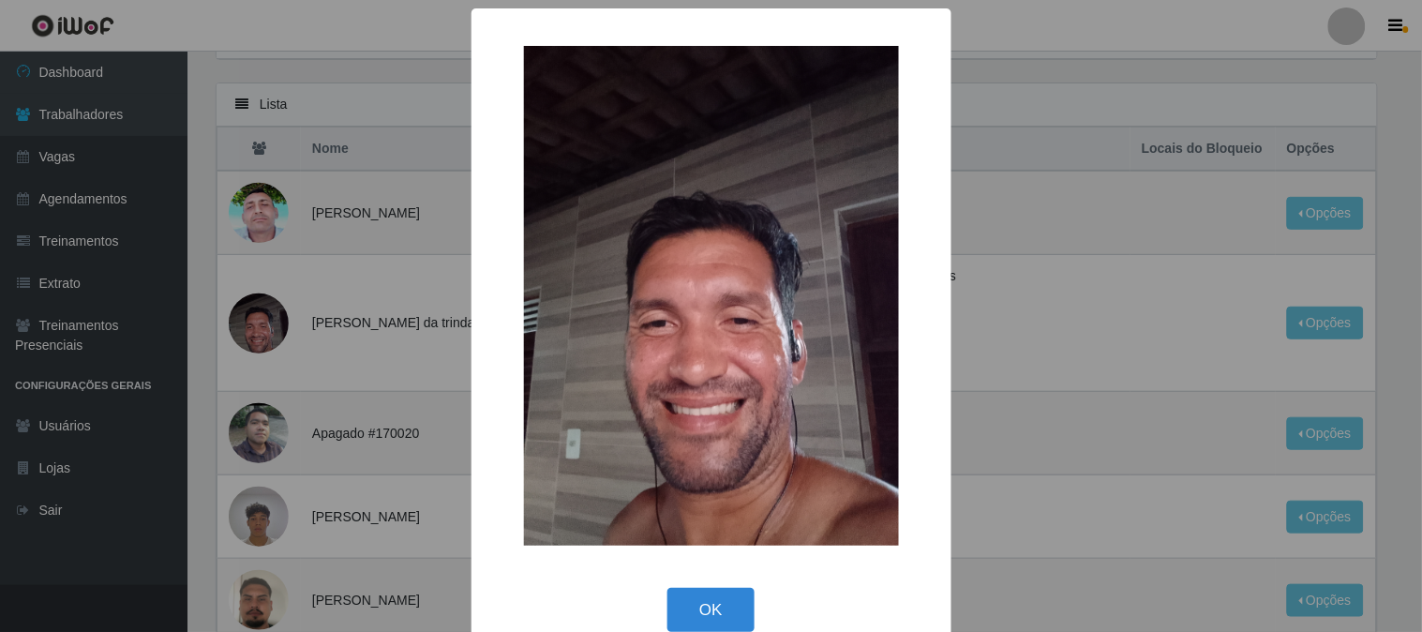
click at [278, 325] on div "× OK Cancel" at bounding box center [711, 316] width 1422 height 632
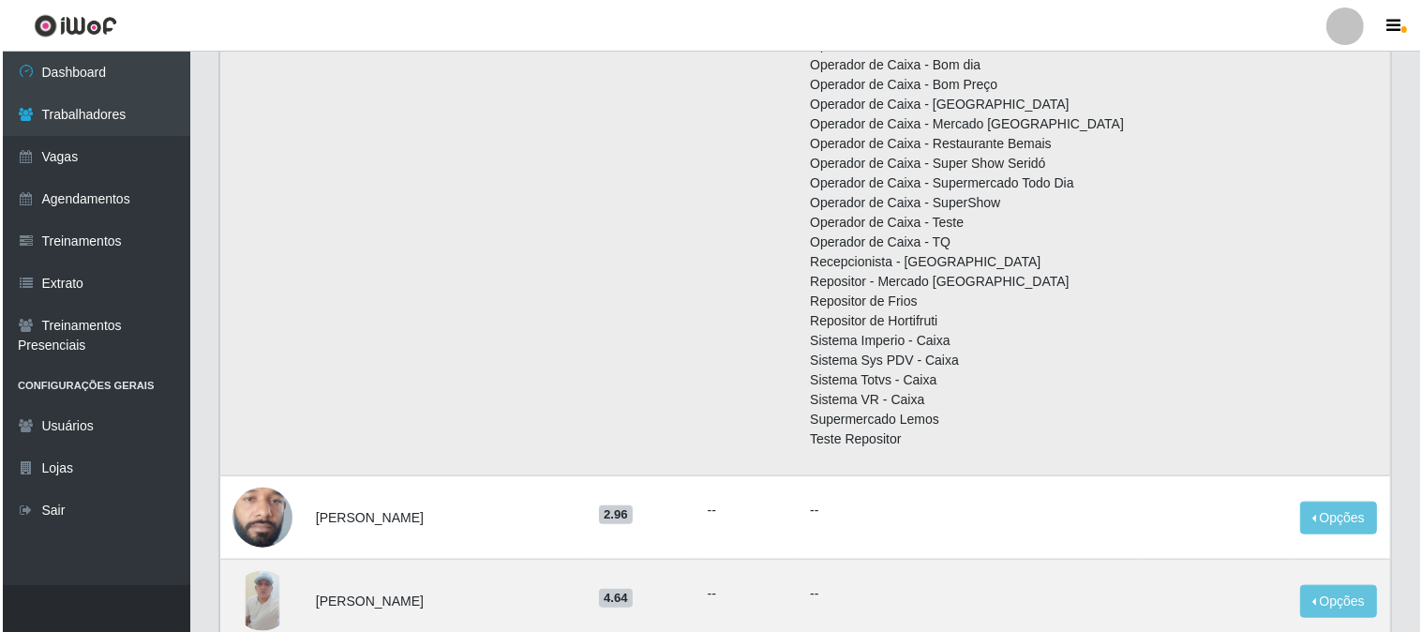
scroll to position [2396, 0]
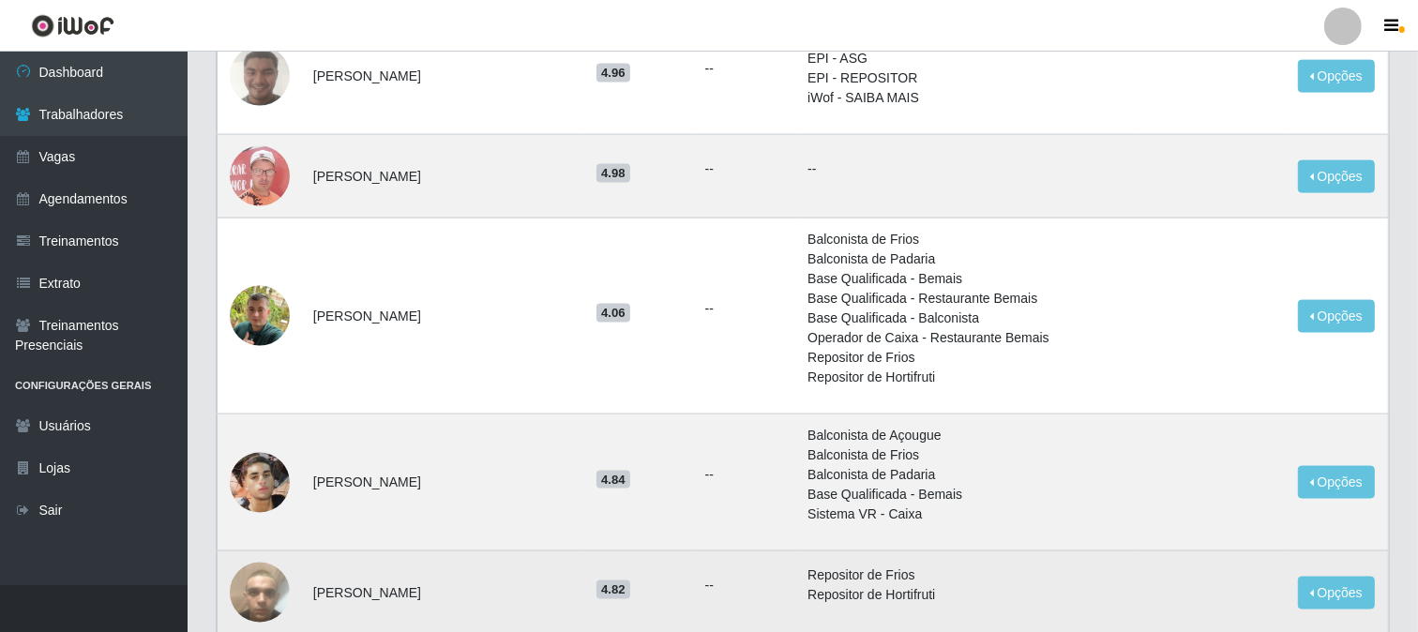
click at [272, 588] on img at bounding box center [260, 592] width 60 height 107
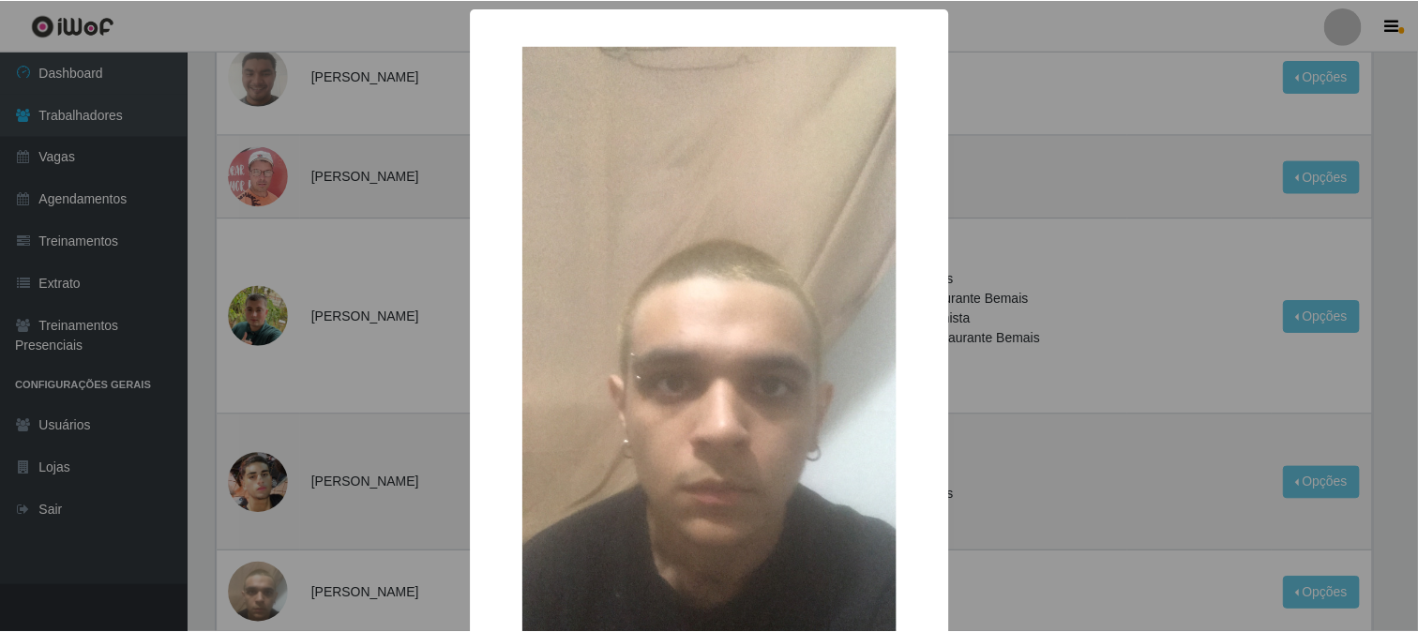
scroll to position [198, 0]
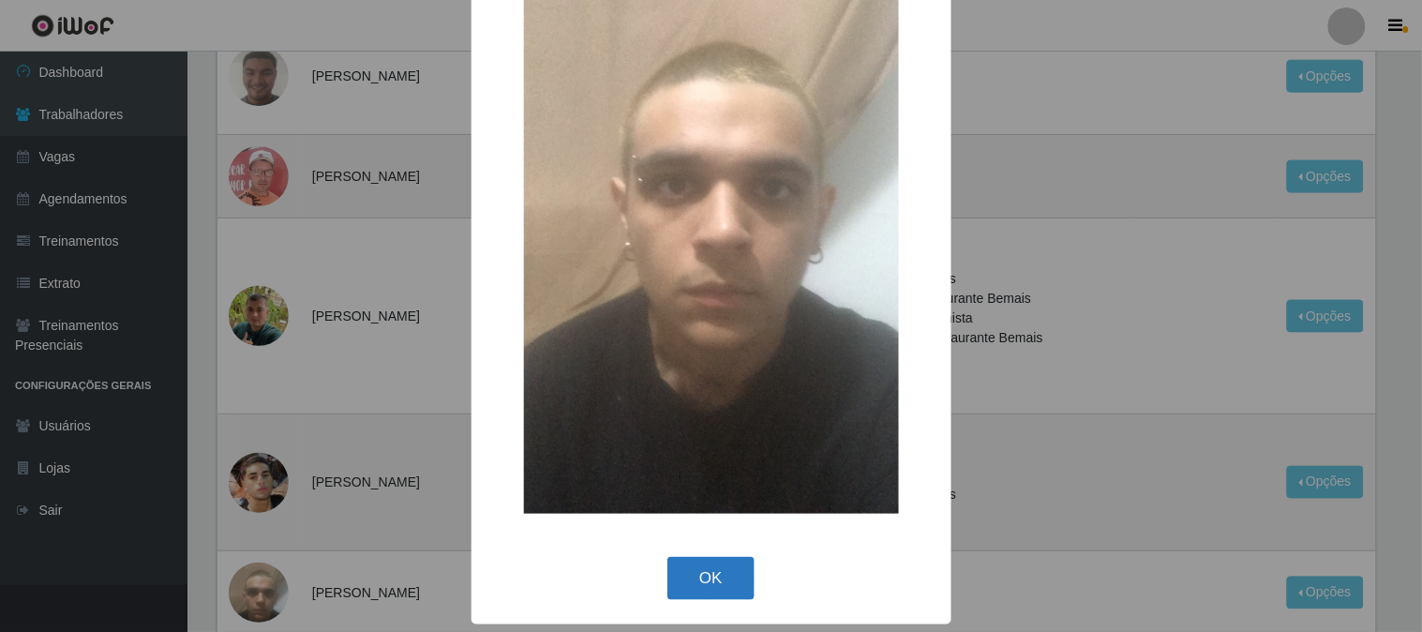
click at [691, 558] on button "OK" at bounding box center [711, 579] width 87 height 44
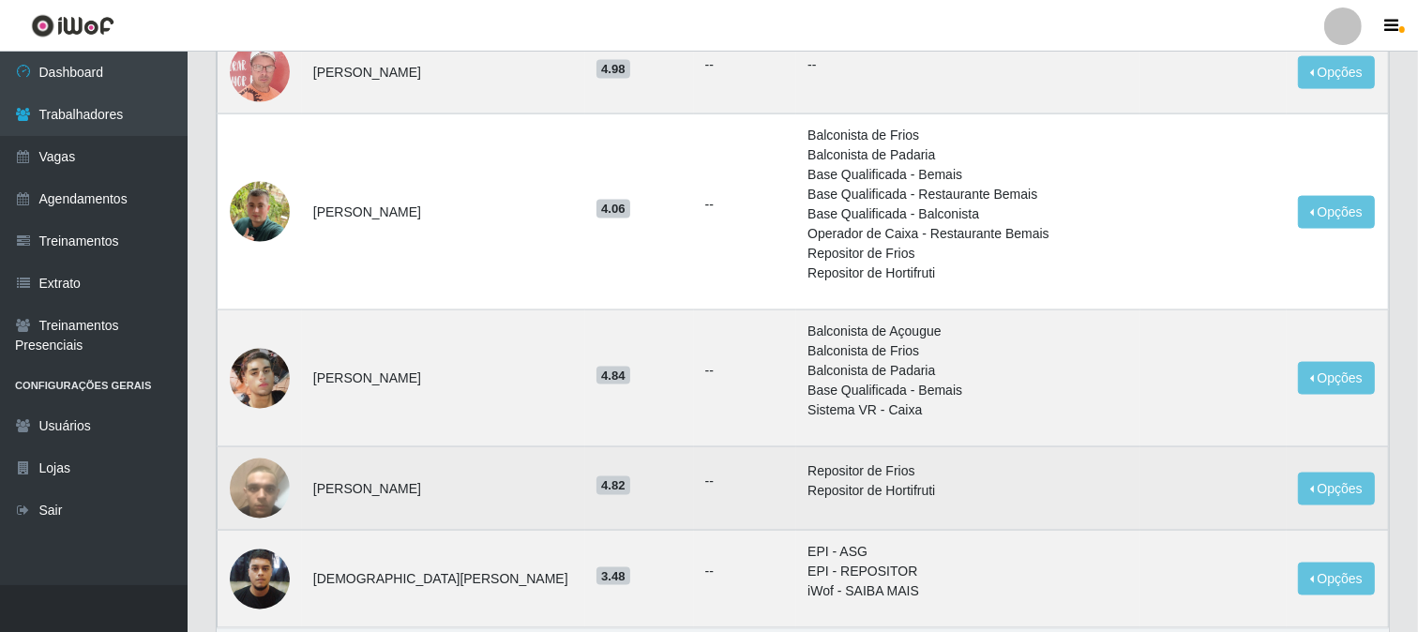
scroll to position [2604, 0]
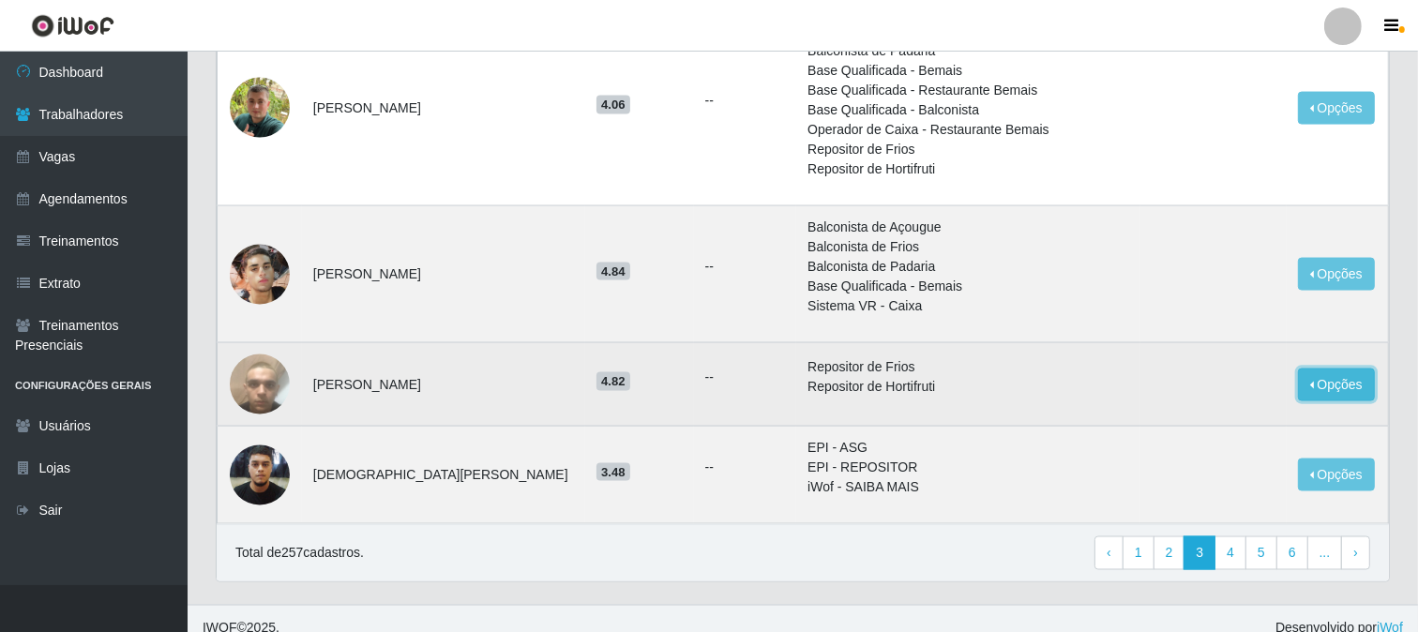
click at [1316, 387] on button "Opções" at bounding box center [1336, 384] width 77 height 33
click at [1228, 424] on button "Bloquear - Loja" at bounding box center [1219, 428] width 151 height 38
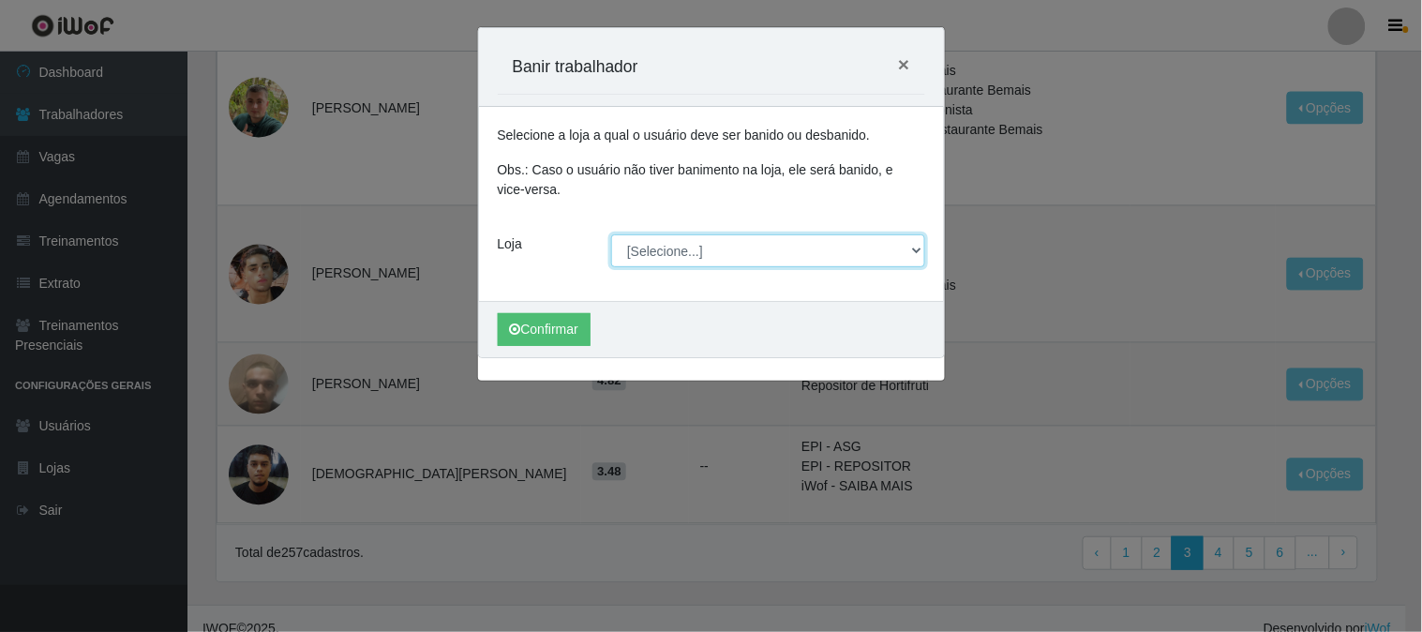
click at [710, 248] on select "[Selecione...] Sapore D'italia" at bounding box center [768, 250] width 314 height 33
select select "266"
click at [611, 234] on select "[Selecione...] Sapore D'italia" at bounding box center [768, 250] width 314 height 33
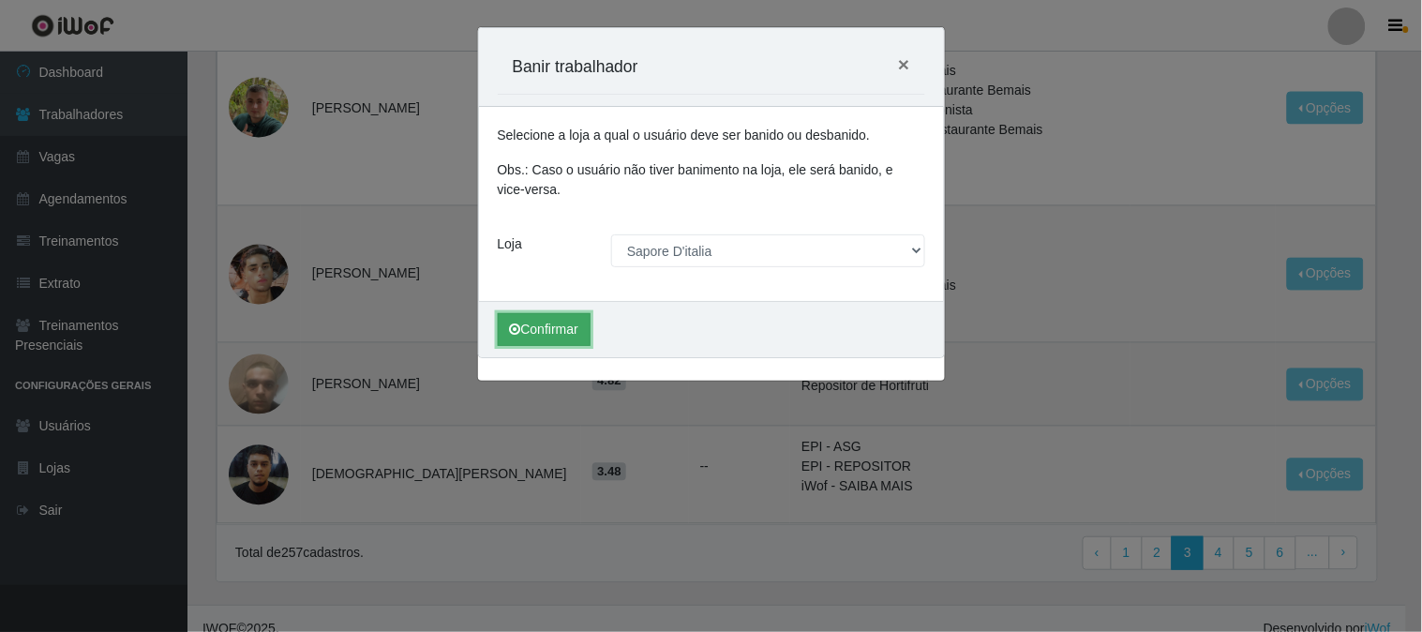
click at [545, 340] on button "Confirmar" at bounding box center [544, 329] width 93 height 33
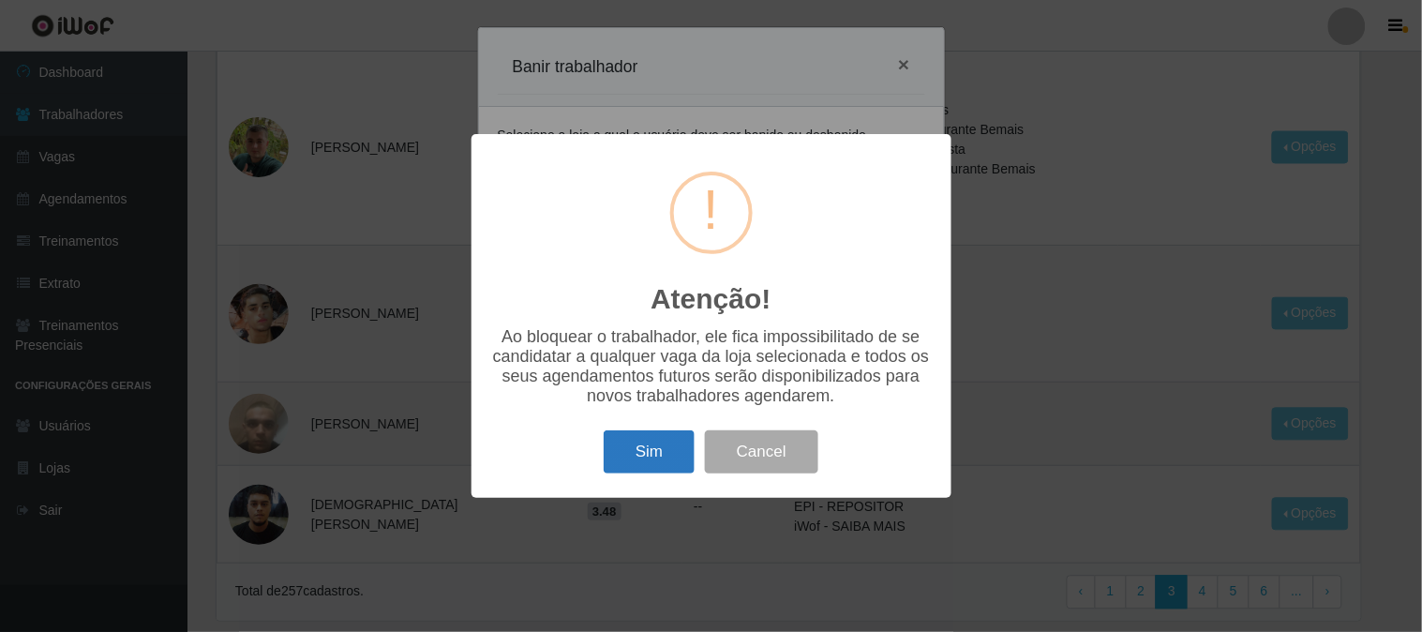
click at [632, 464] on button "Sim" at bounding box center [649, 452] width 91 height 44
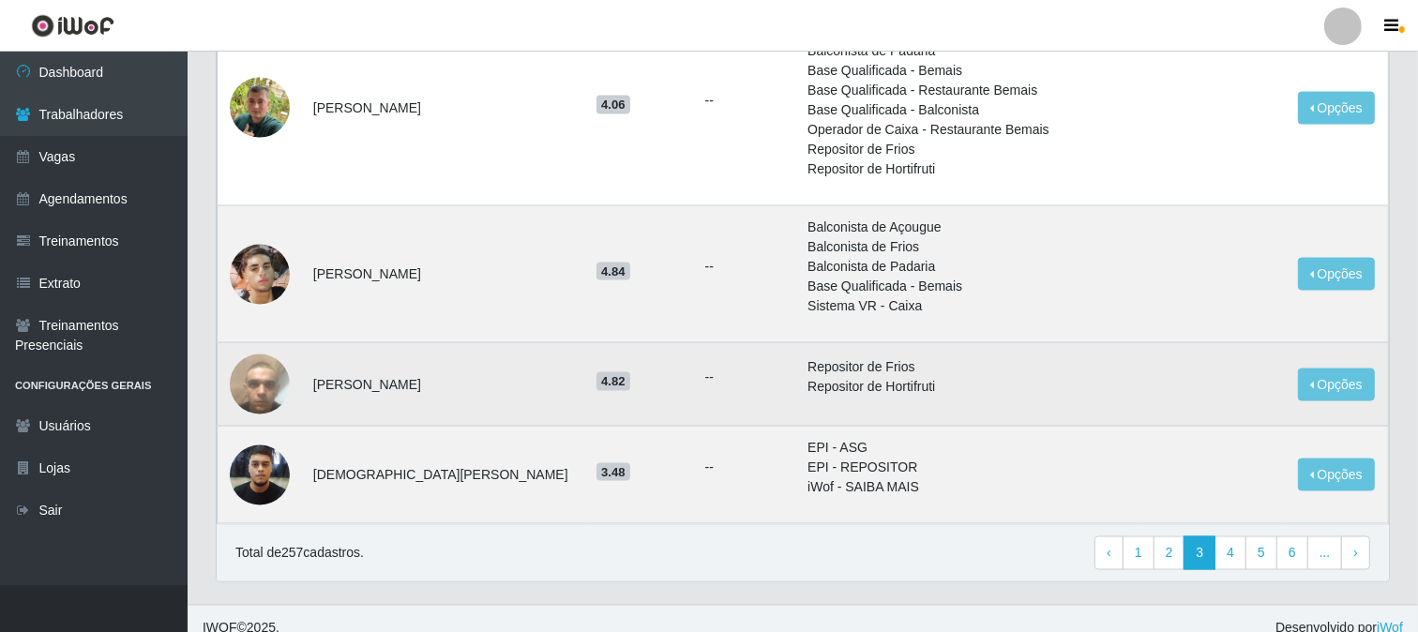
scroll to position [0, 0]
